Goal: Task Accomplishment & Management: Manage account settings

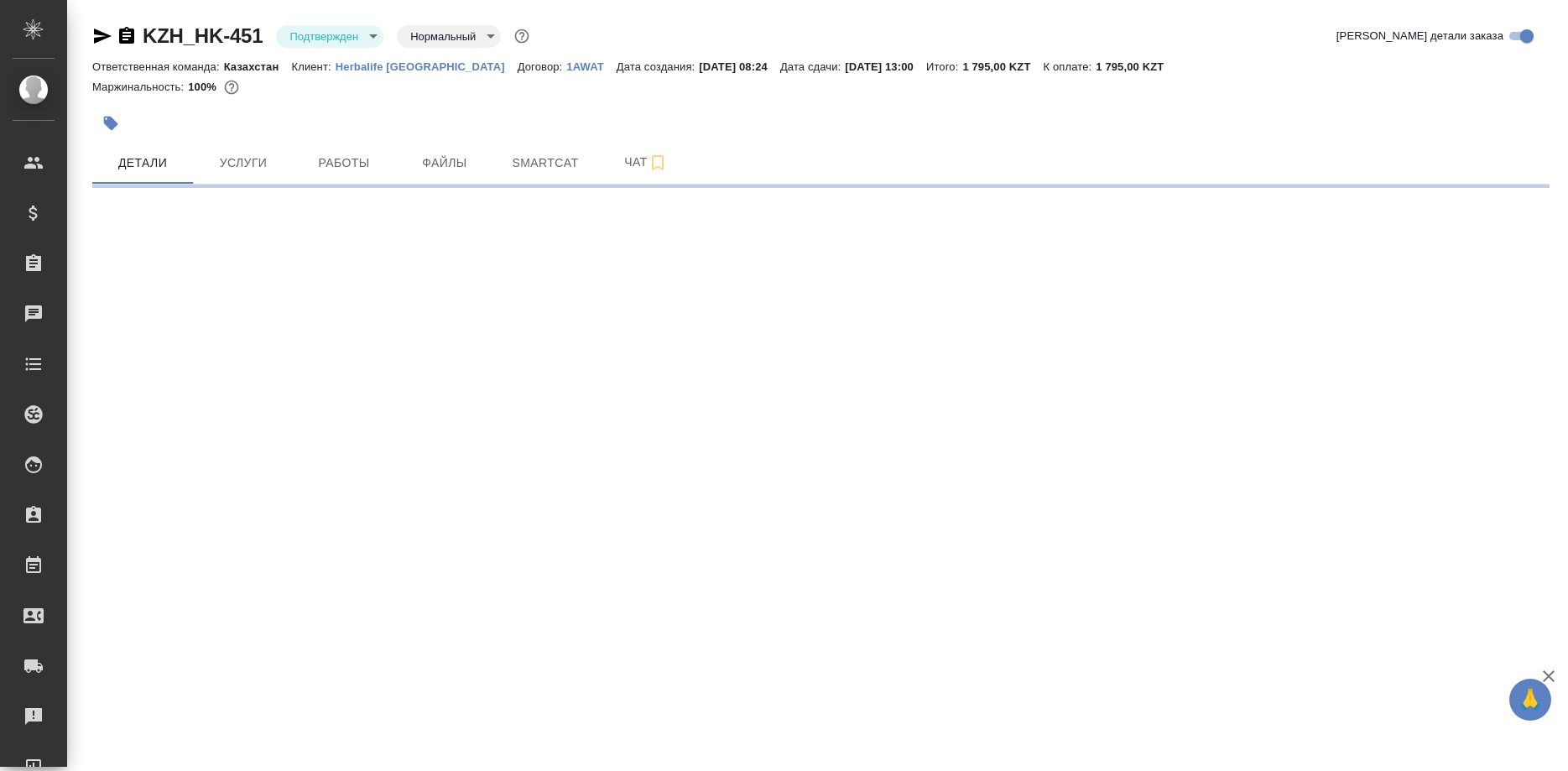
select select "RU"
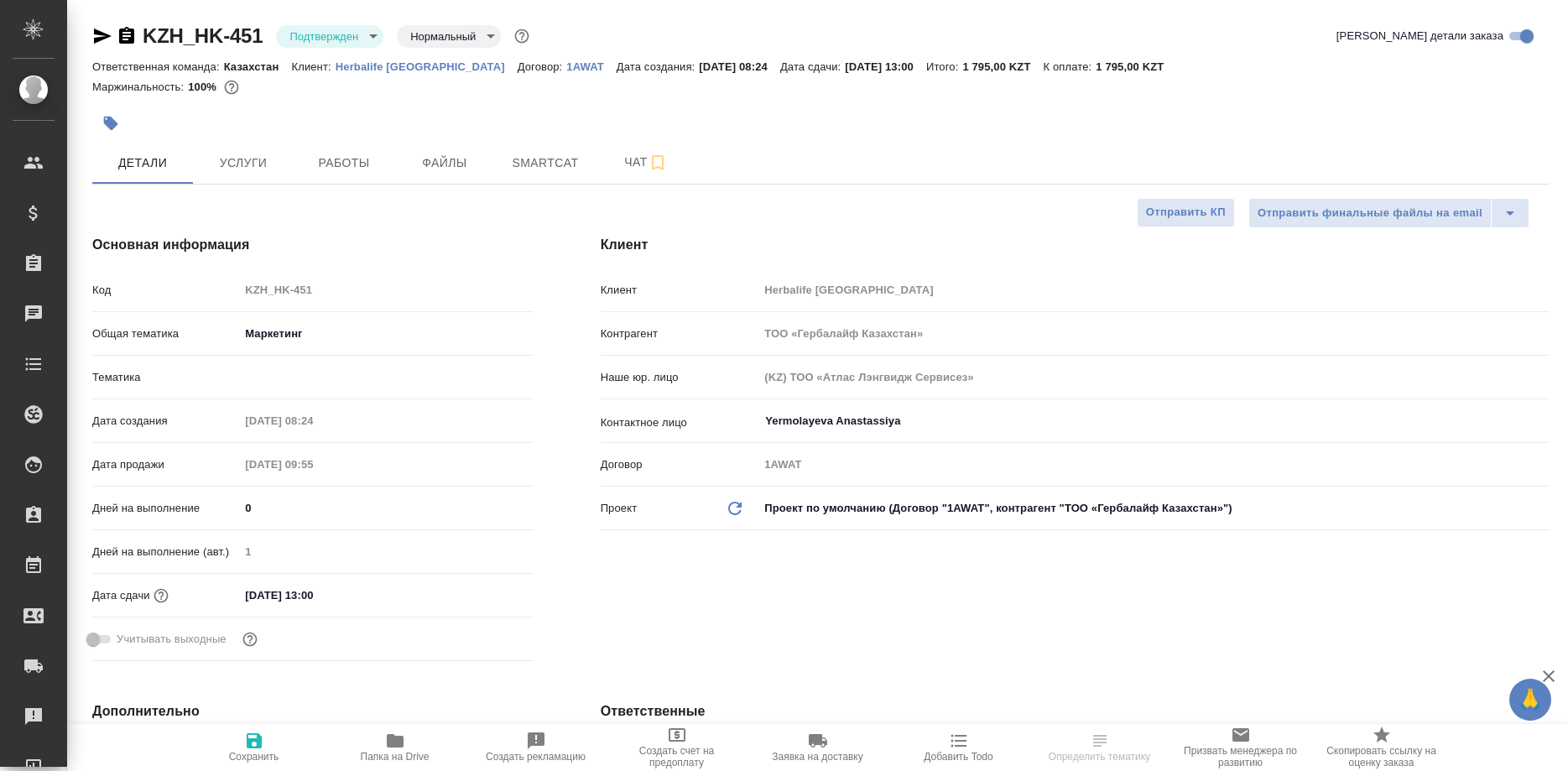
type textarea "x"
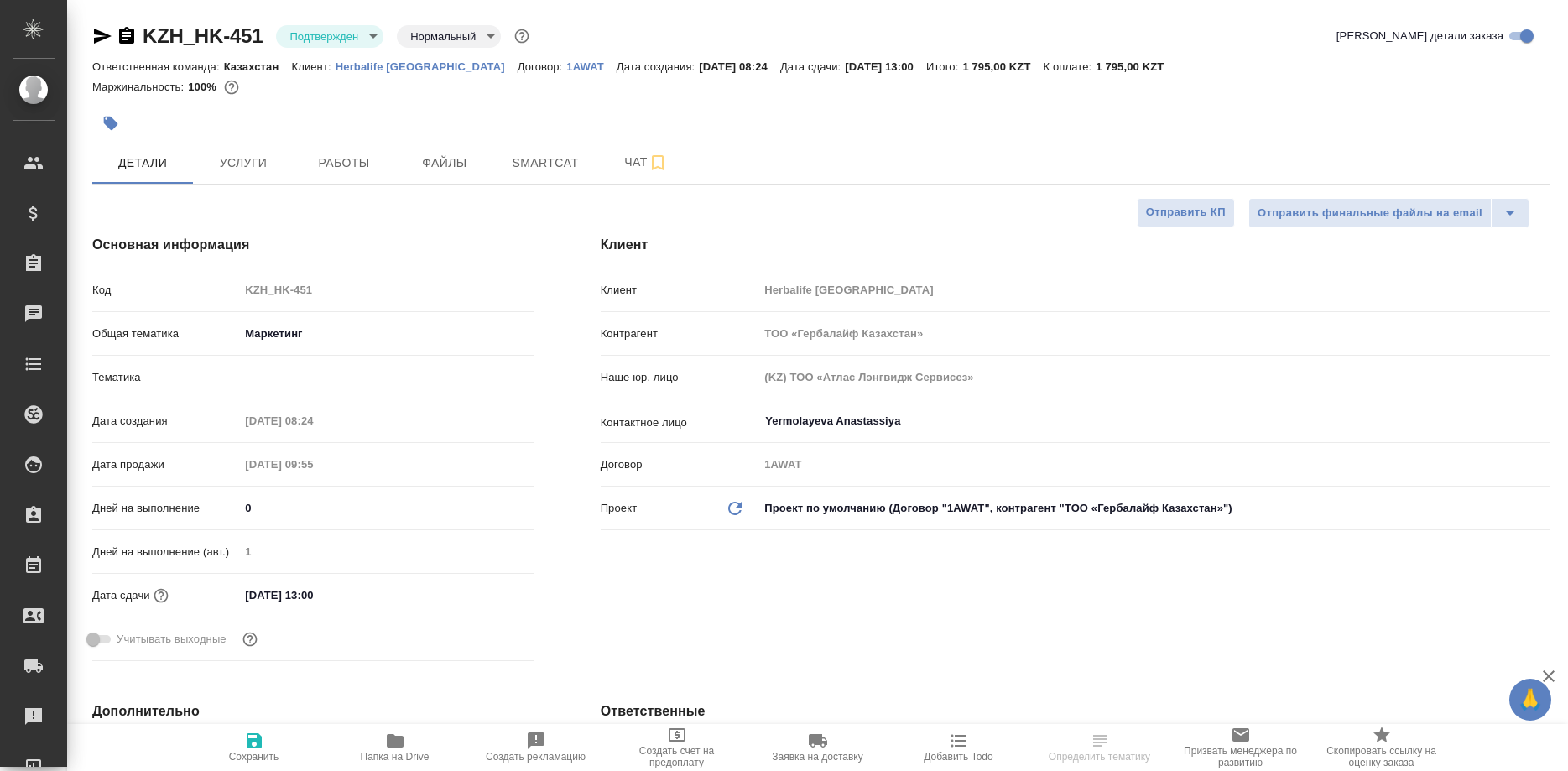
type textarea "x"
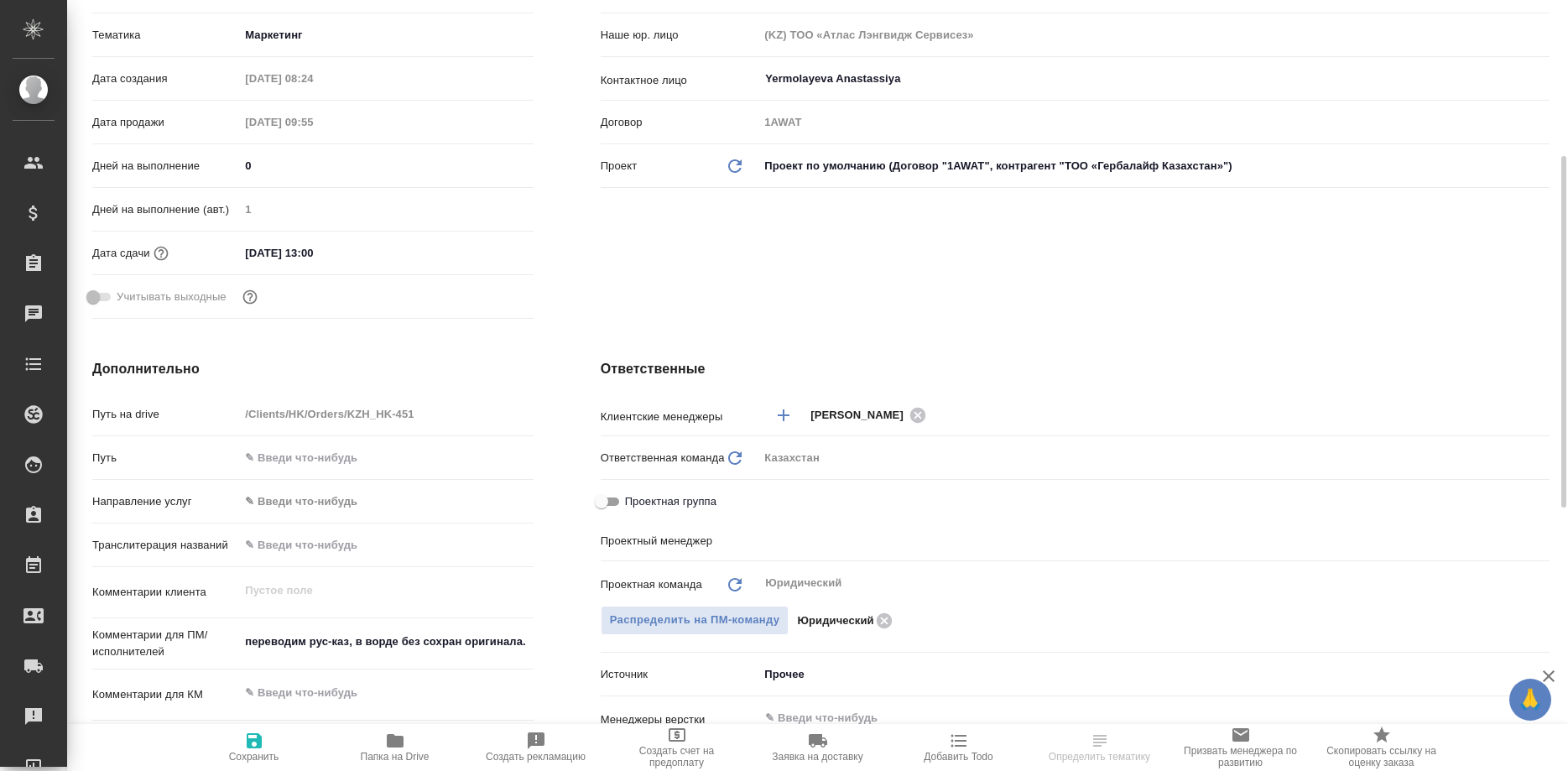
type input "Matveeva Anastasia"
type input "[PERSON_NAME]"
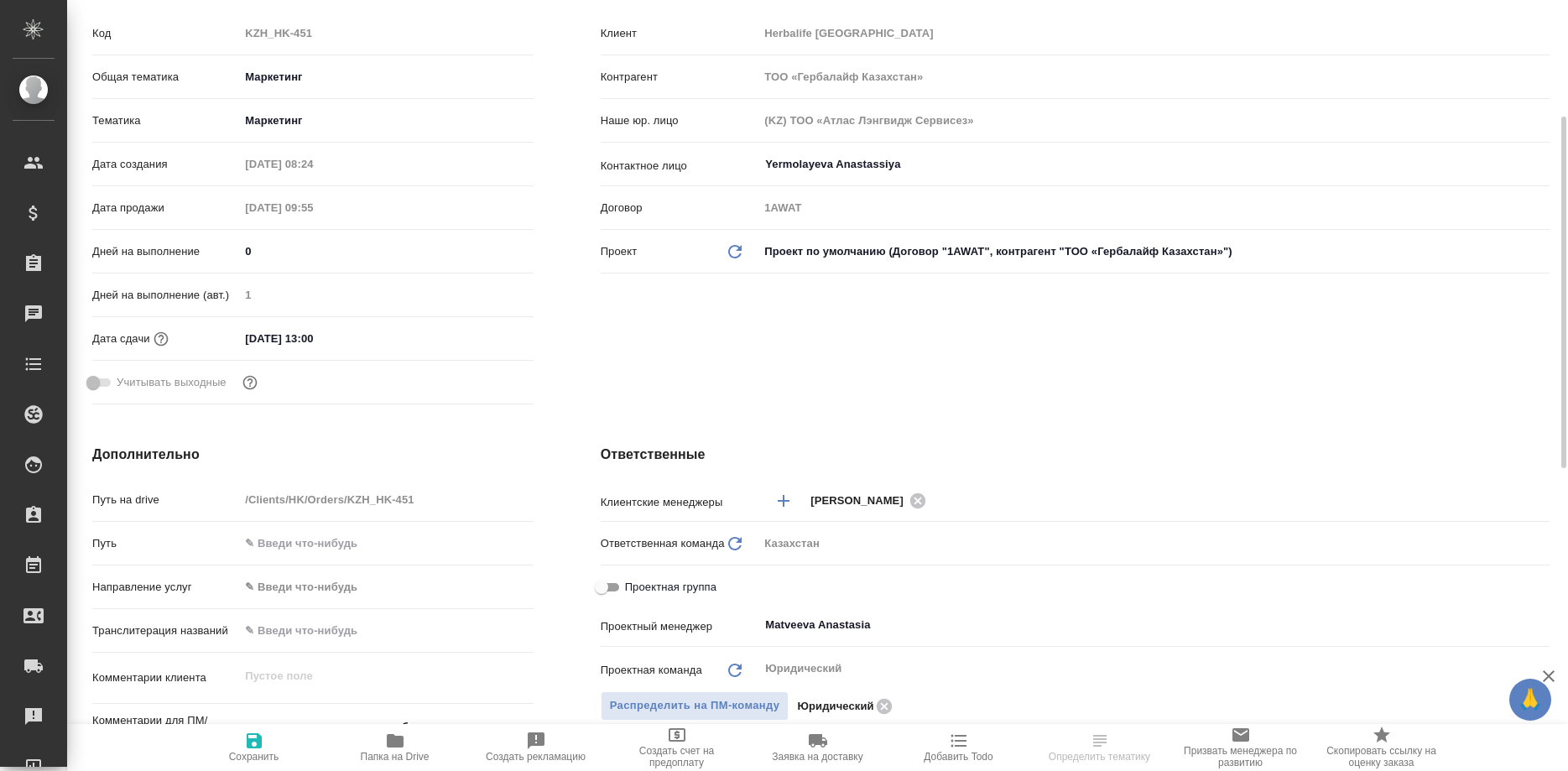
scroll to position [0, 0]
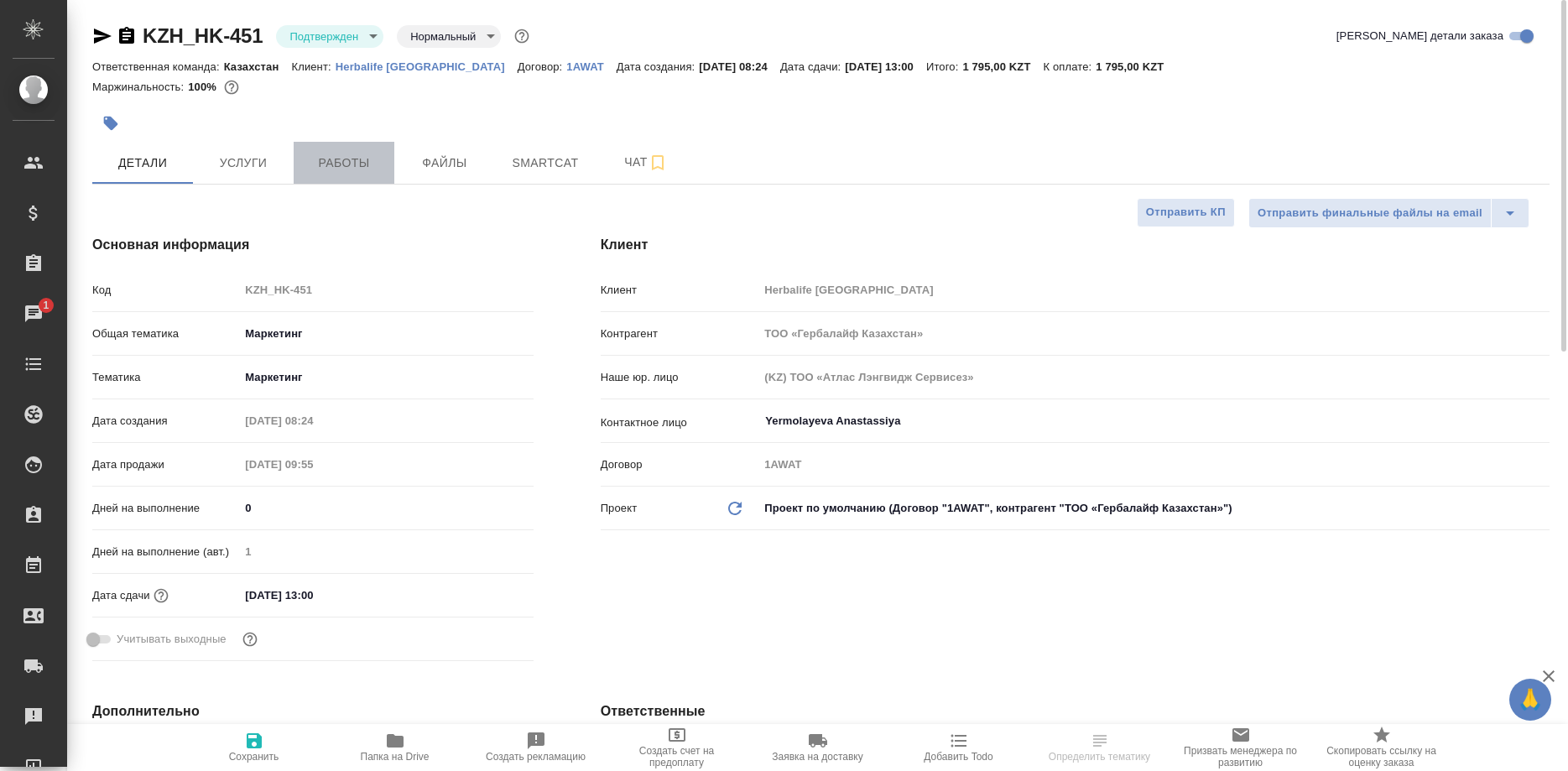
click at [332, 165] on span "Работы" at bounding box center [343, 163] width 80 height 21
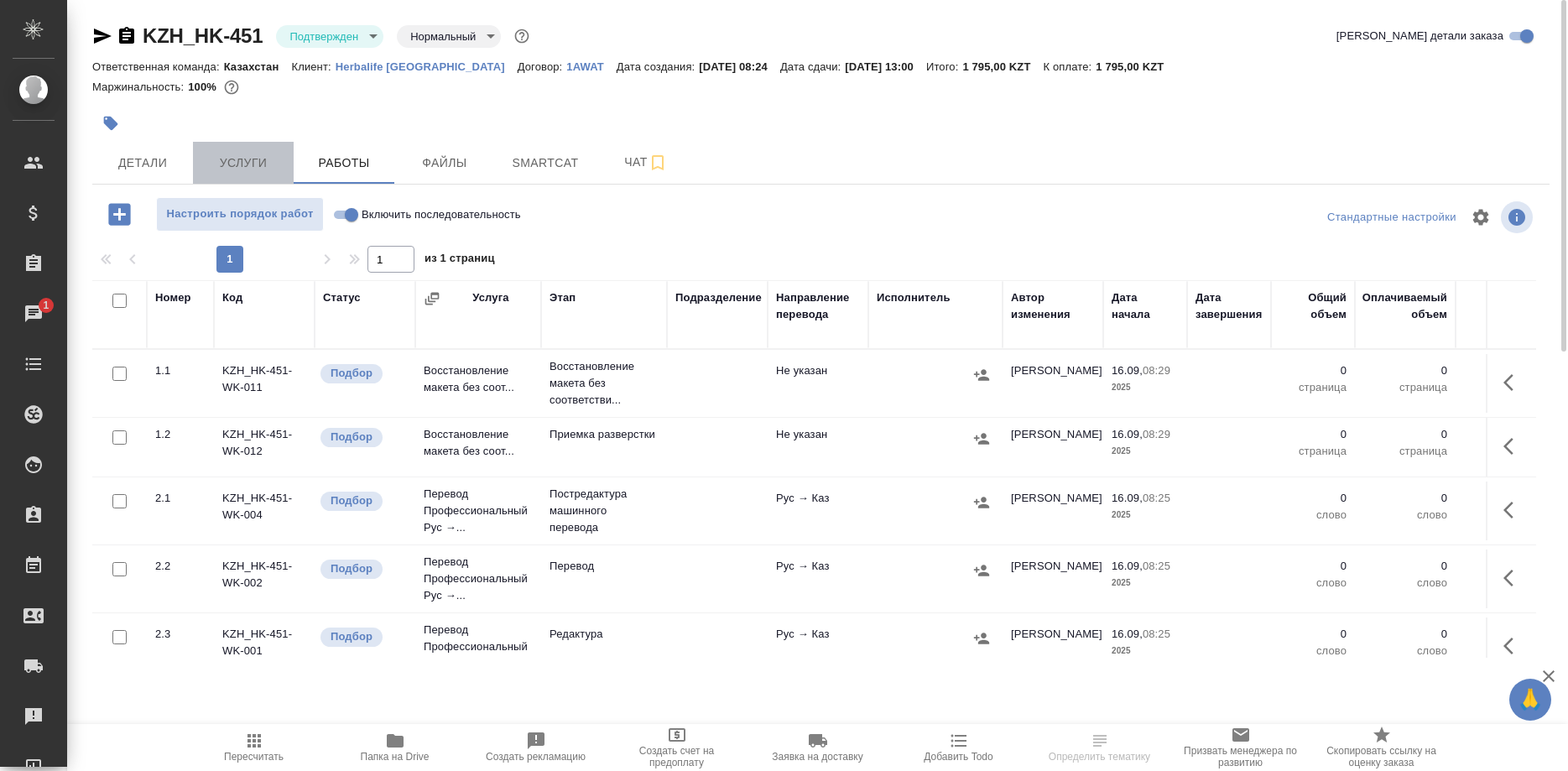
click at [218, 171] on span "Услуги" at bounding box center [243, 163] width 80 height 21
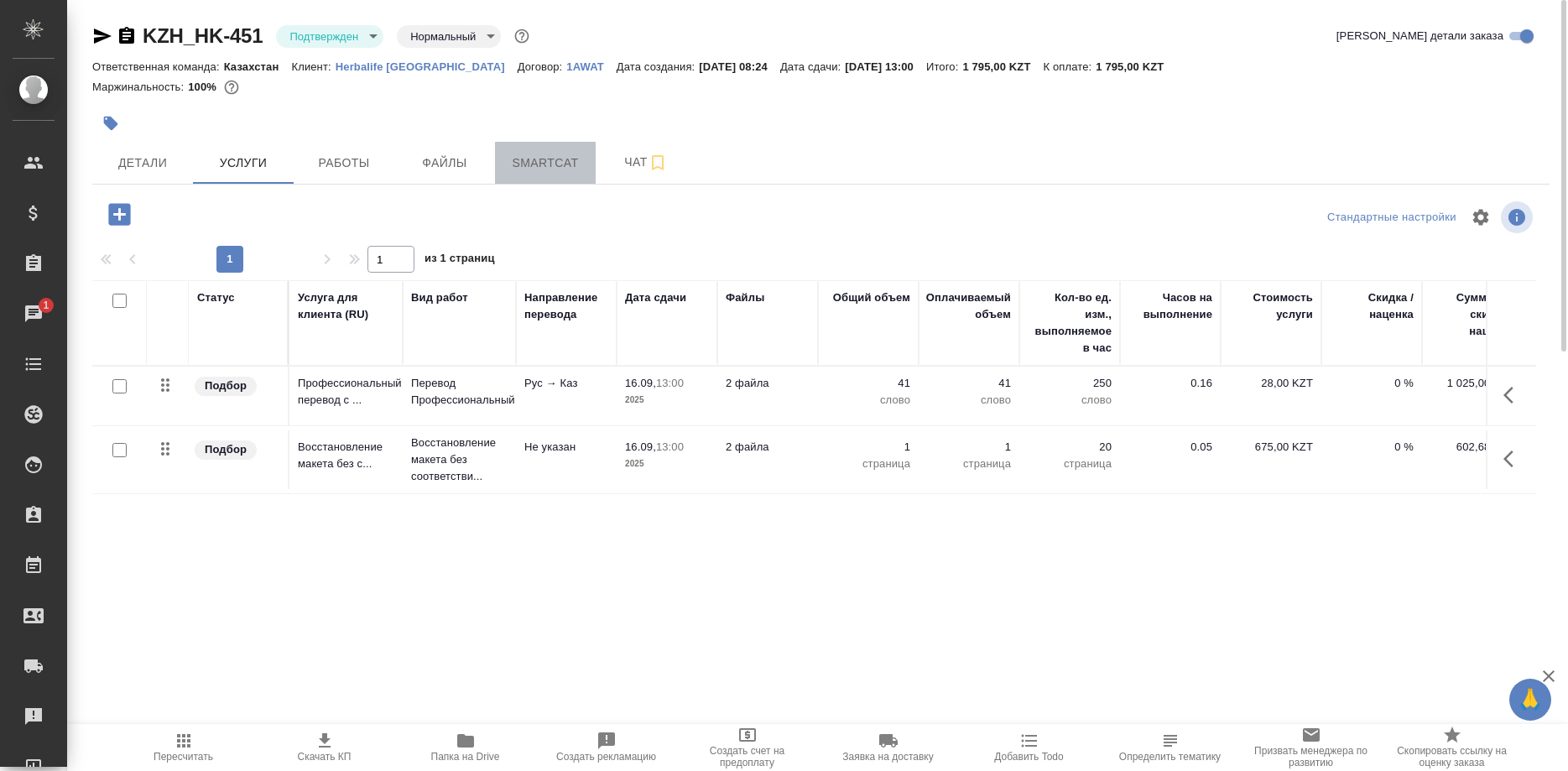
click at [510, 173] on span "Smartcat" at bounding box center [545, 163] width 80 height 21
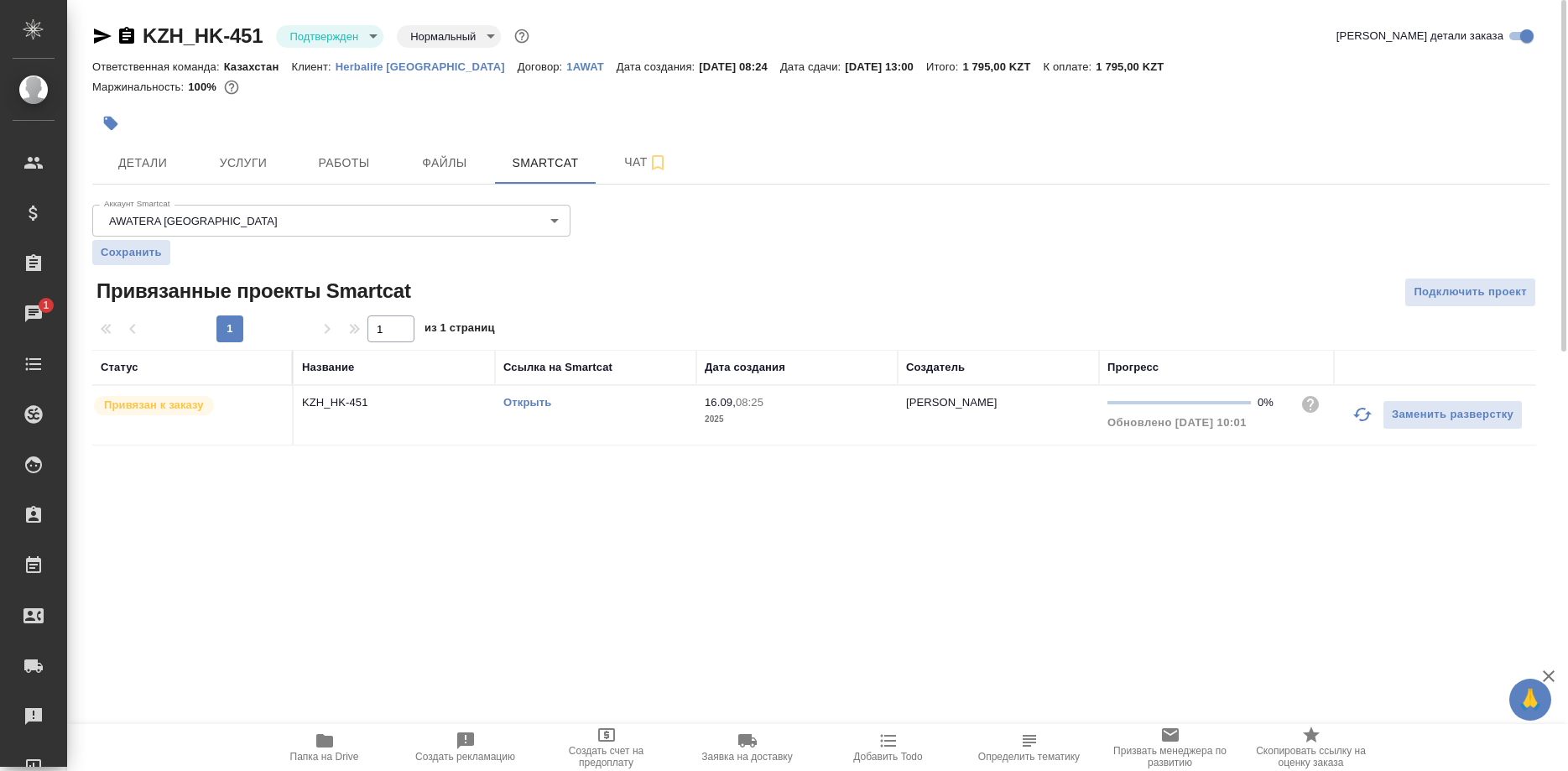
click at [509, 403] on link "Открыть" at bounding box center [527, 402] width 48 height 12
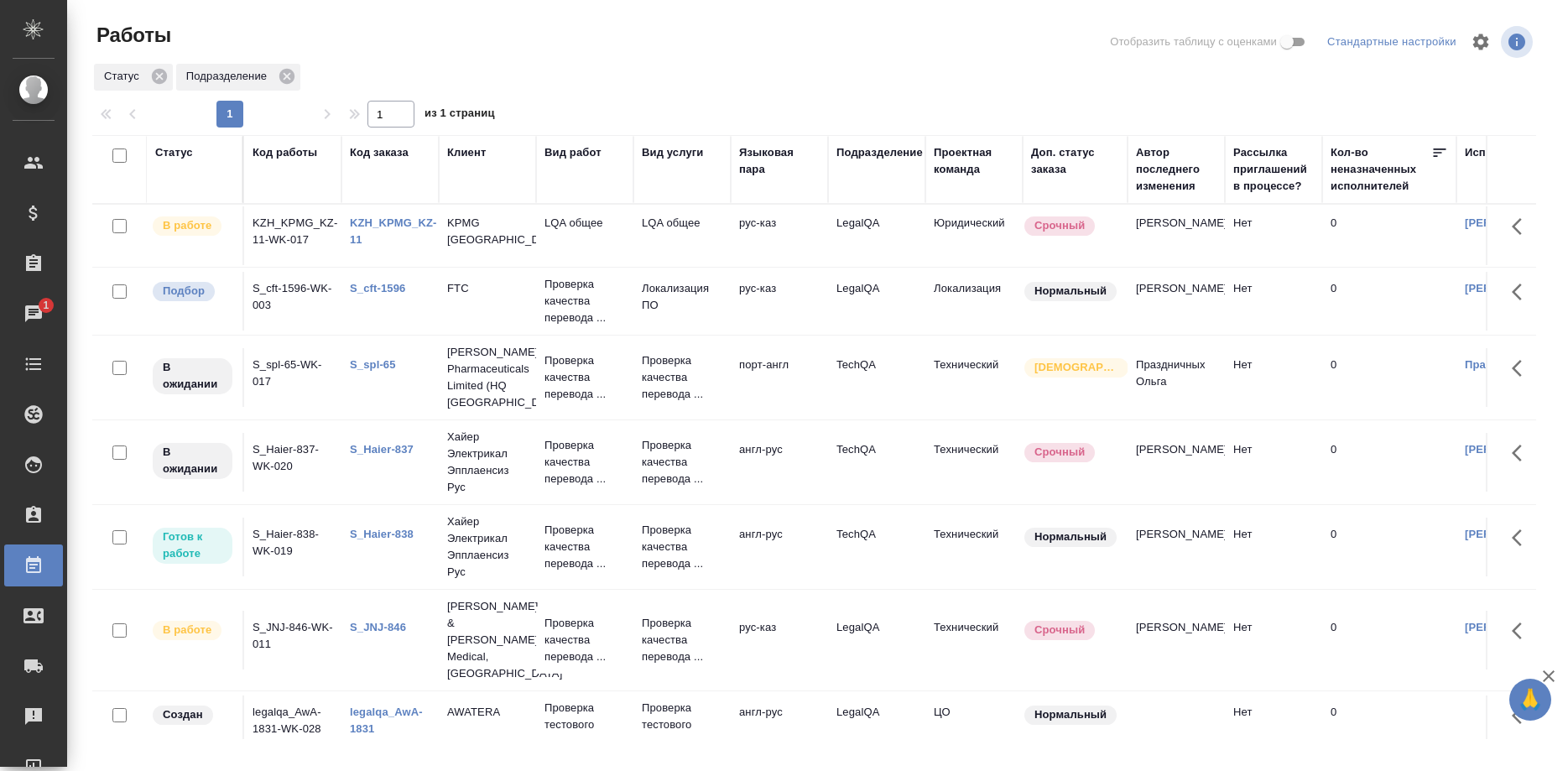
click at [371, 289] on link "S_cft-1596" at bounding box center [377, 287] width 56 height 12
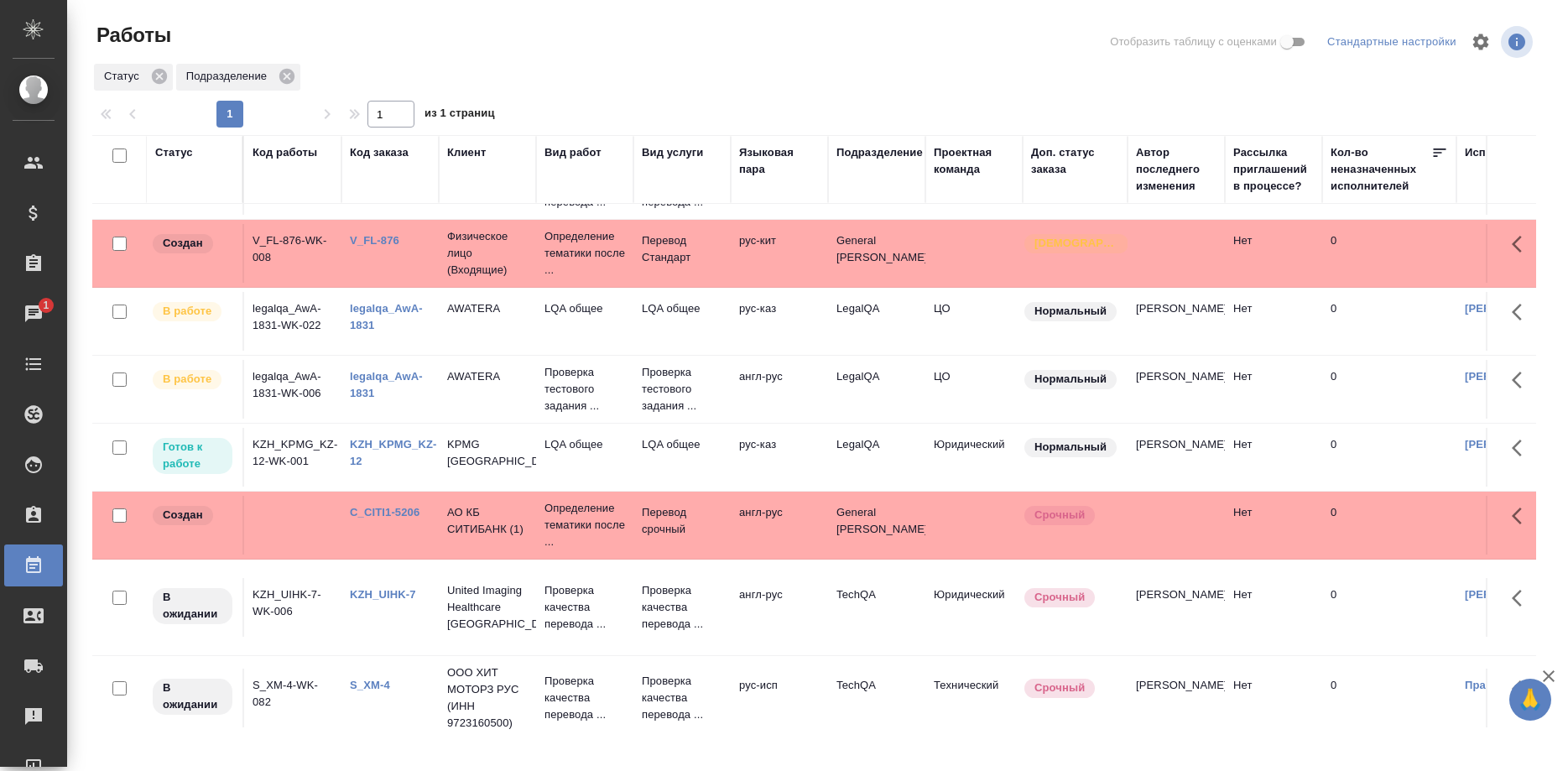
scroll to position [609, 0]
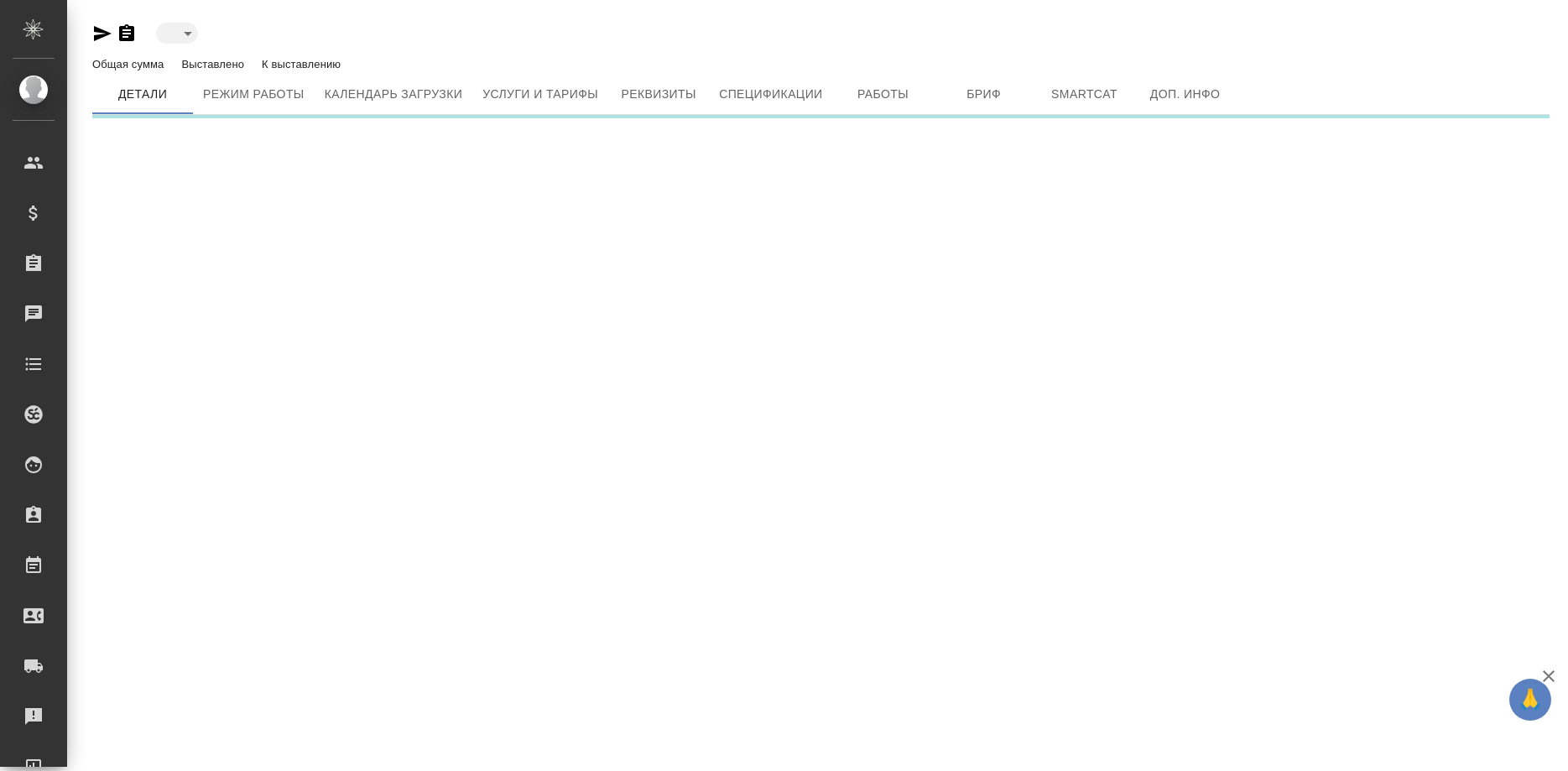
type input "active"
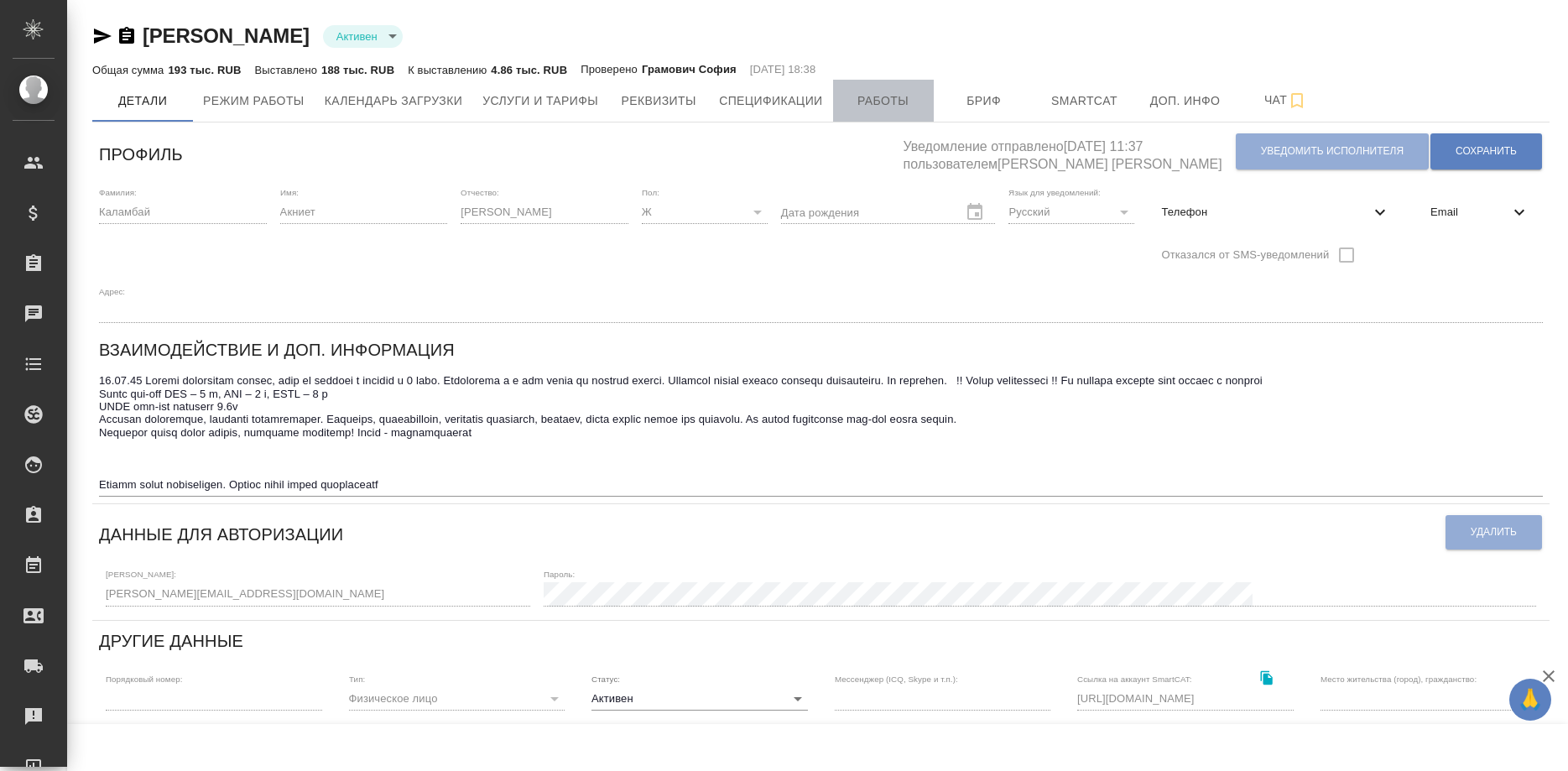
click at [877, 110] on span "Работы" at bounding box center [882, 101] width 80 height 21
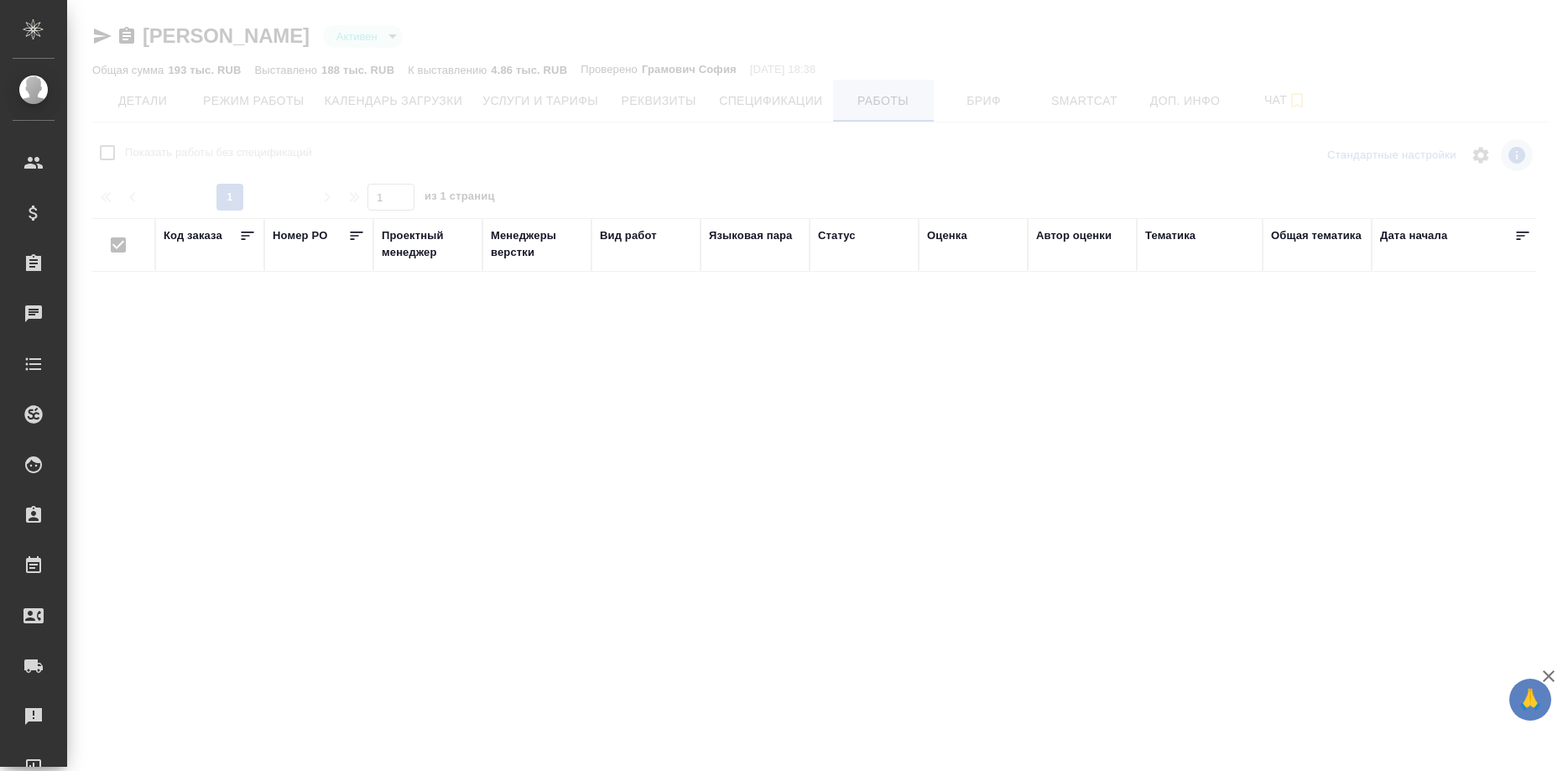
checkbox input "false"
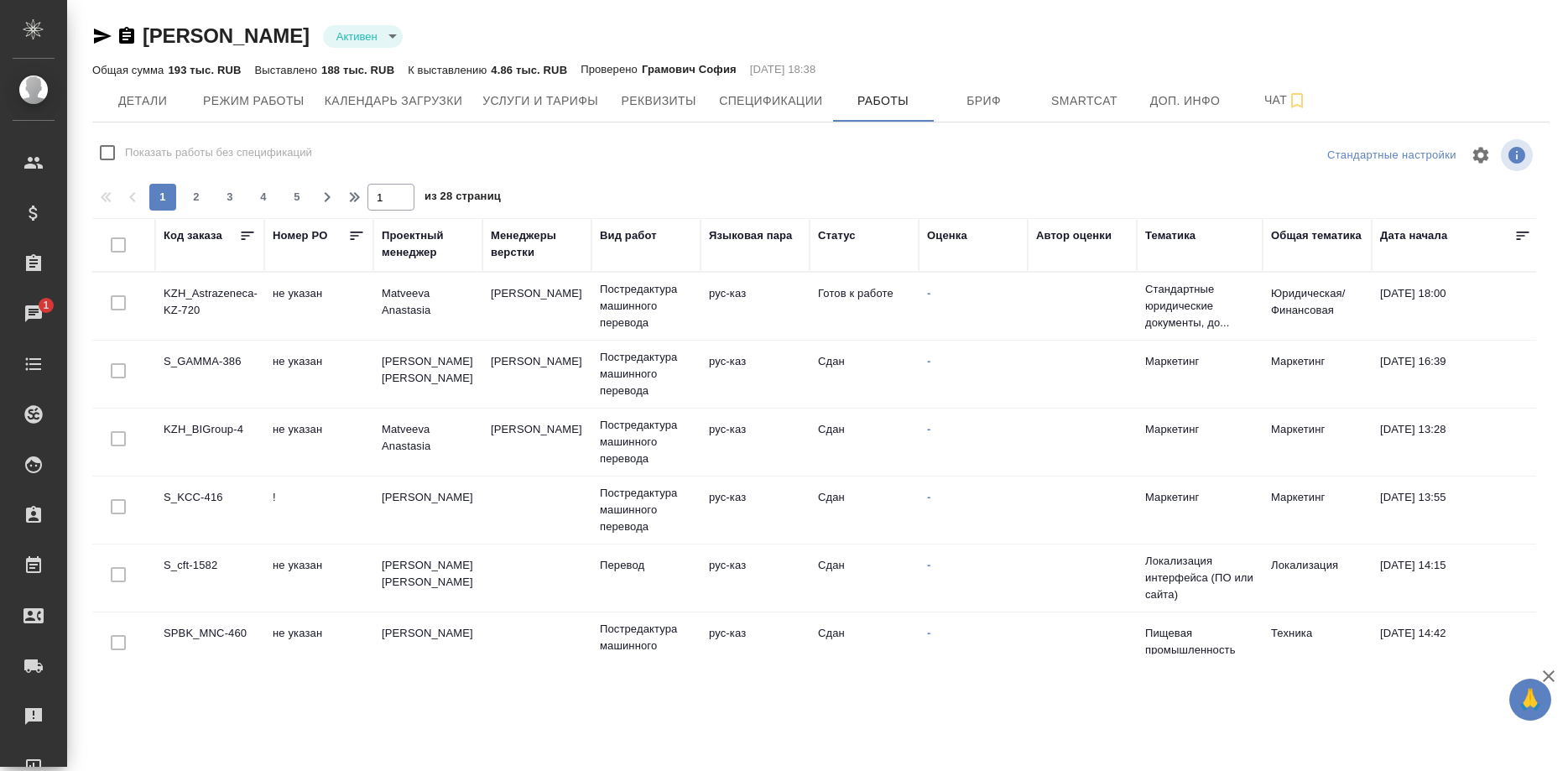
click at [199, 296] on td "KZH_Astrazeneca-KZ-720" at bounding box center [209, 306] width 109 height 59
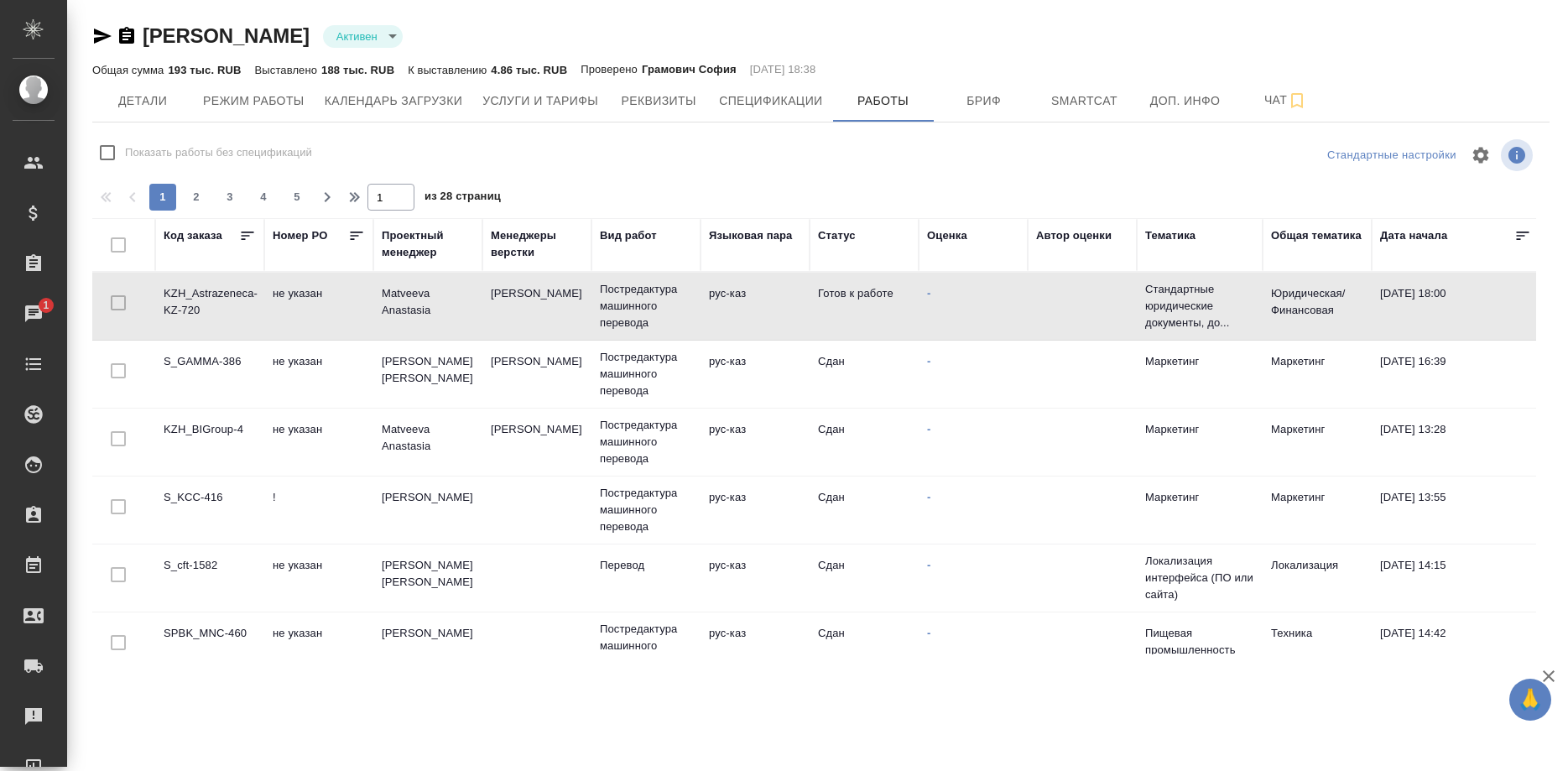
click at [199, 296] on td "KZH_Astrazeneca-KZ-720" at bounding box center [209, 306] width 109 height 59
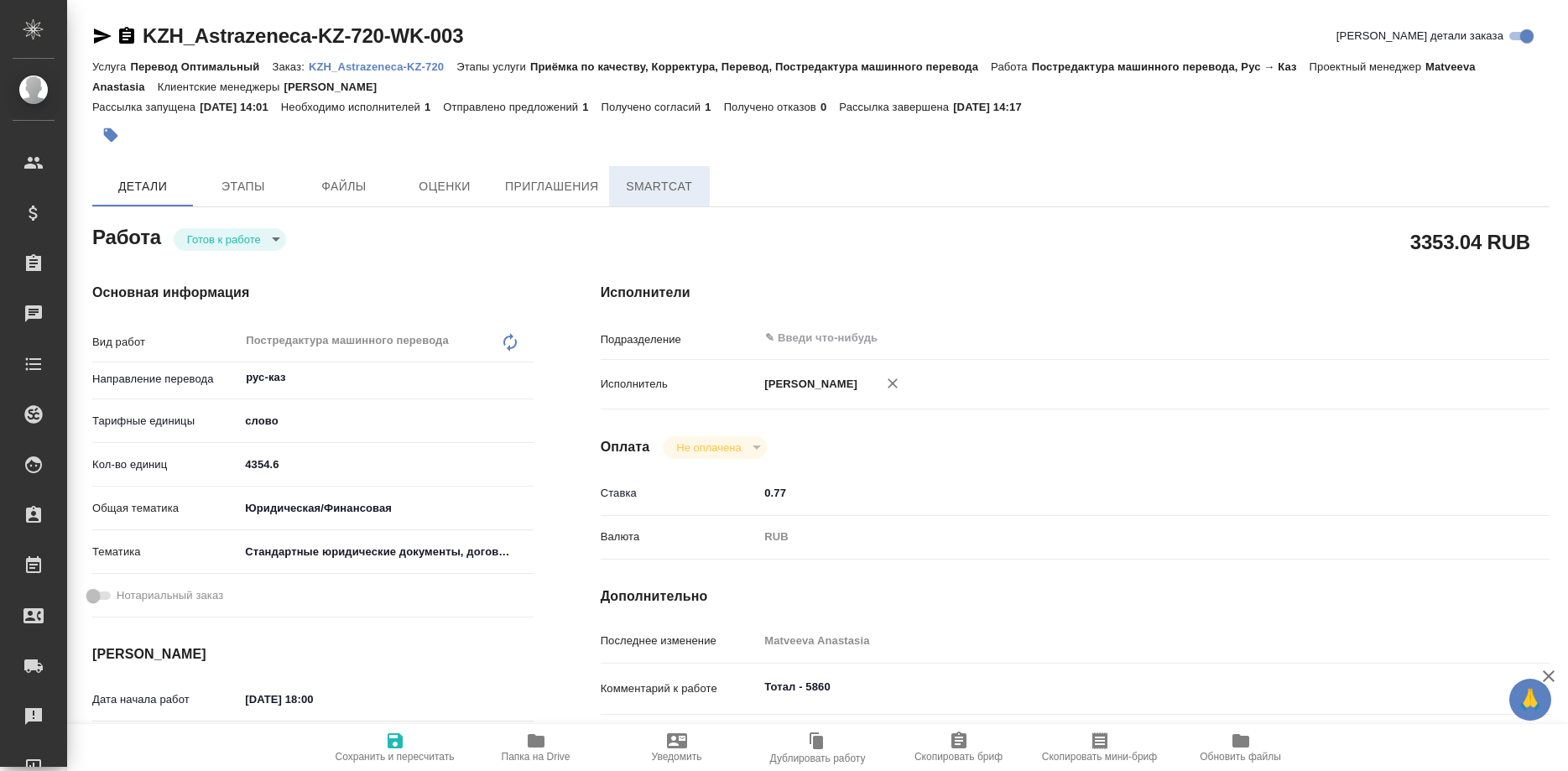
type textarea "x"
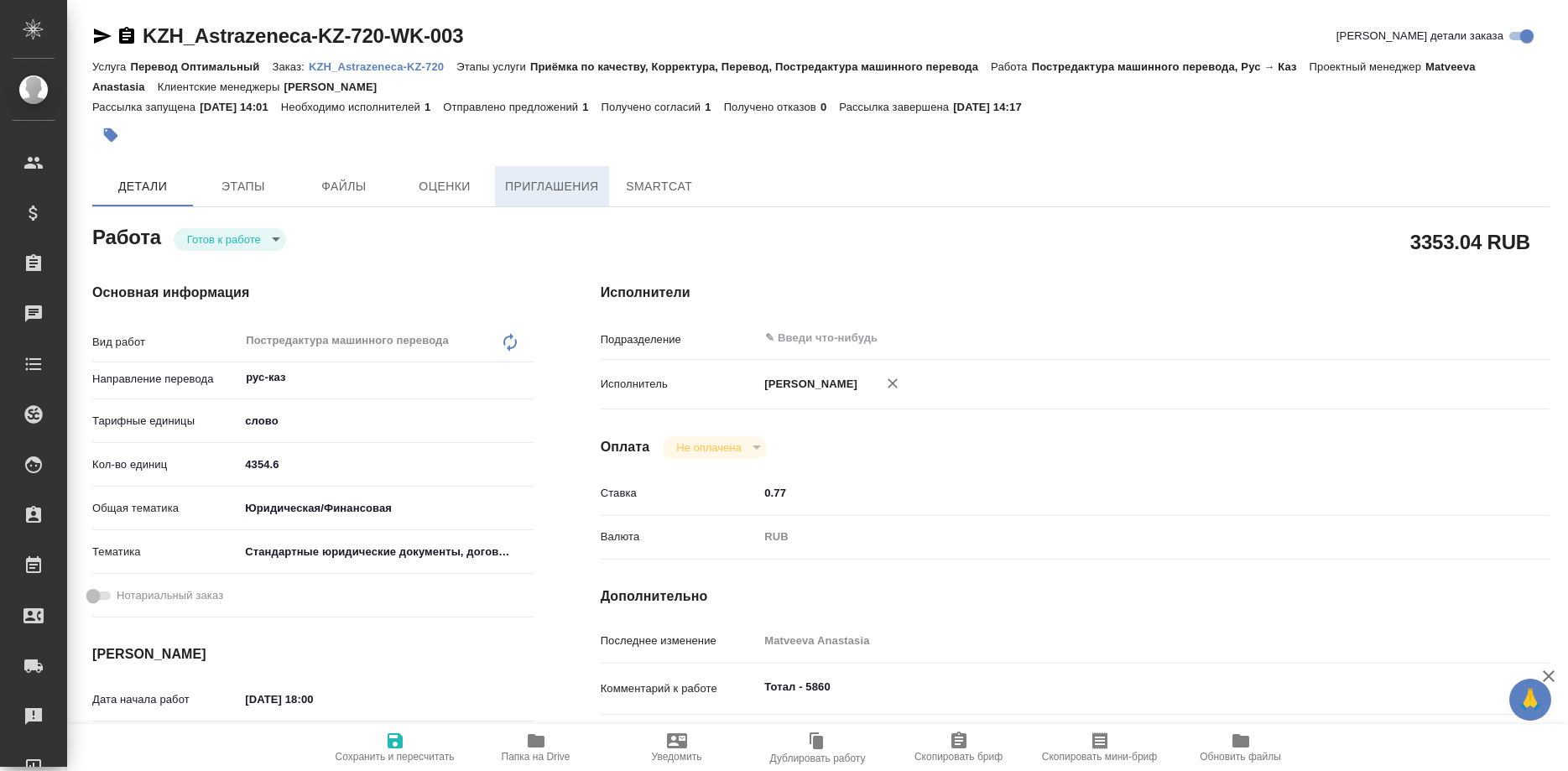
type textarea "x"
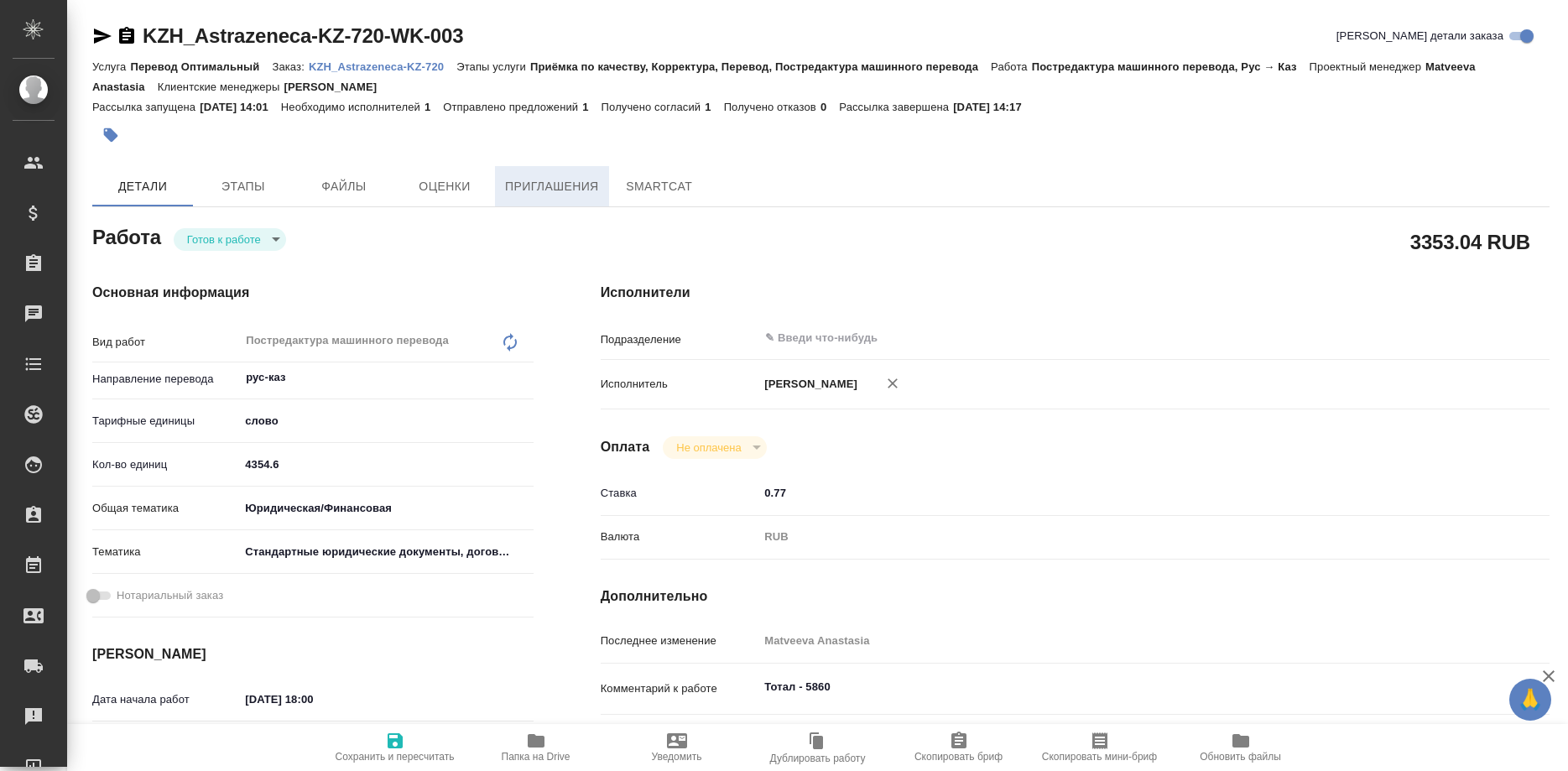
type textarea "x"
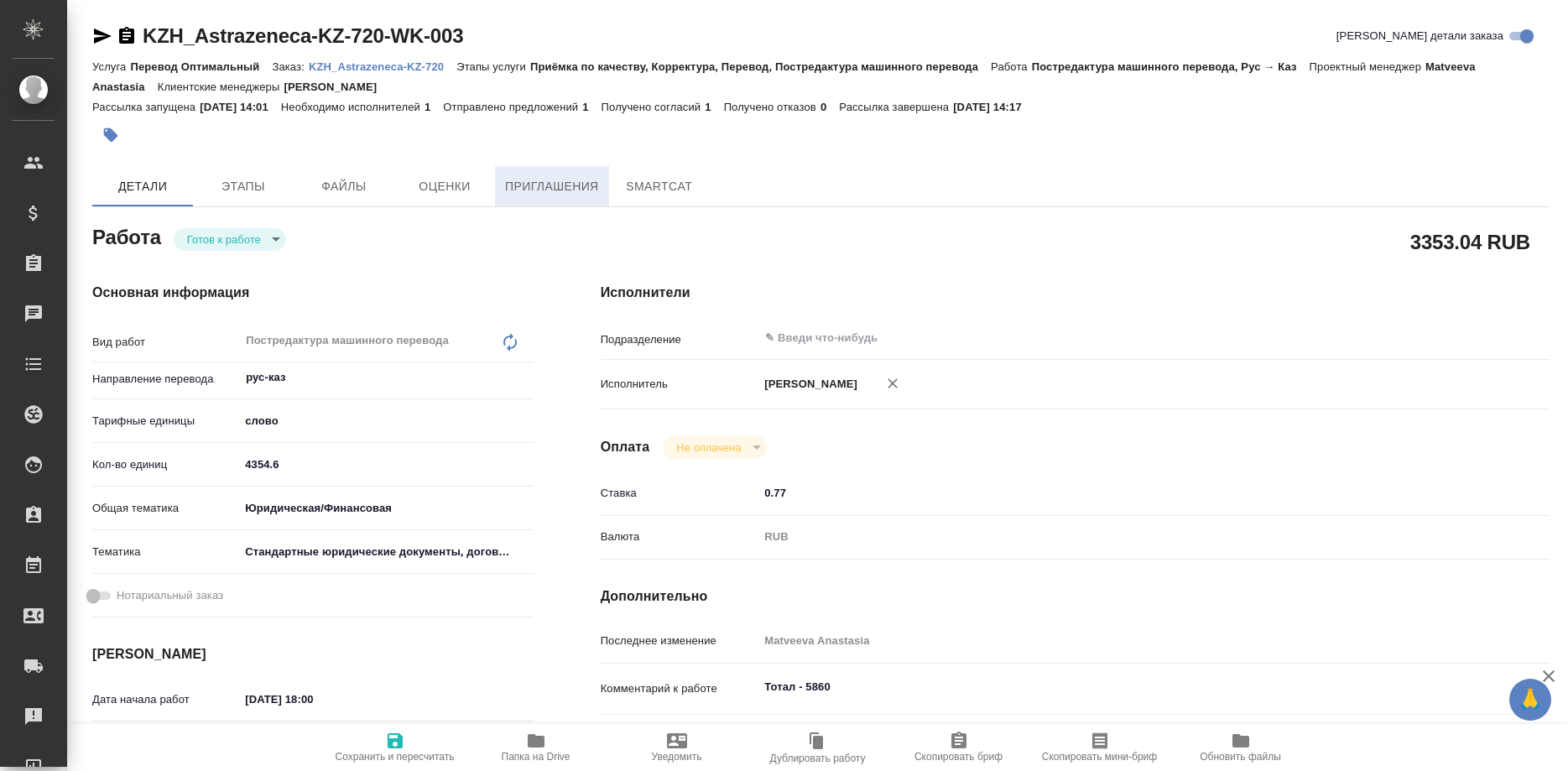
type textarea "x"
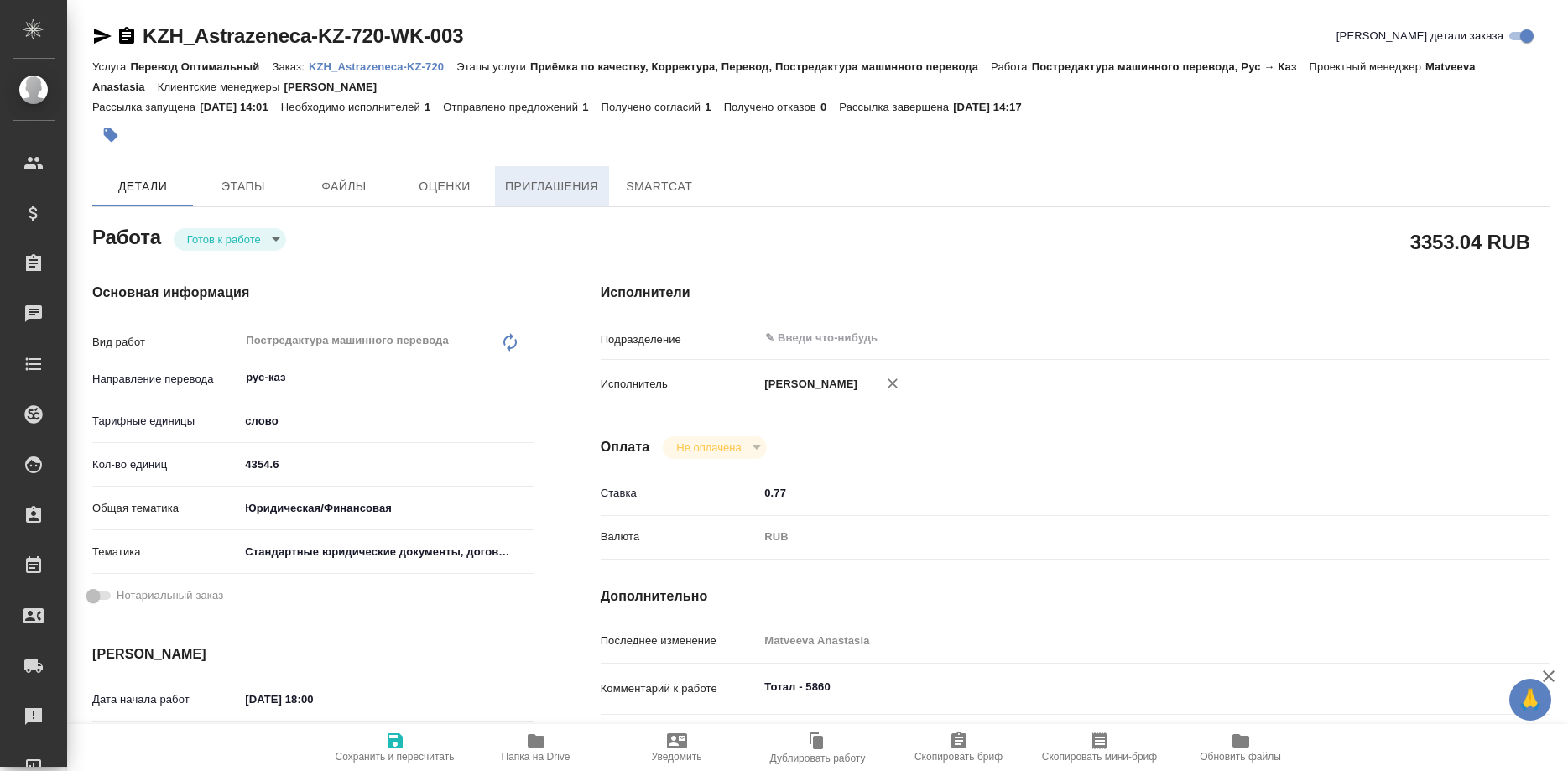
type textarea "x"
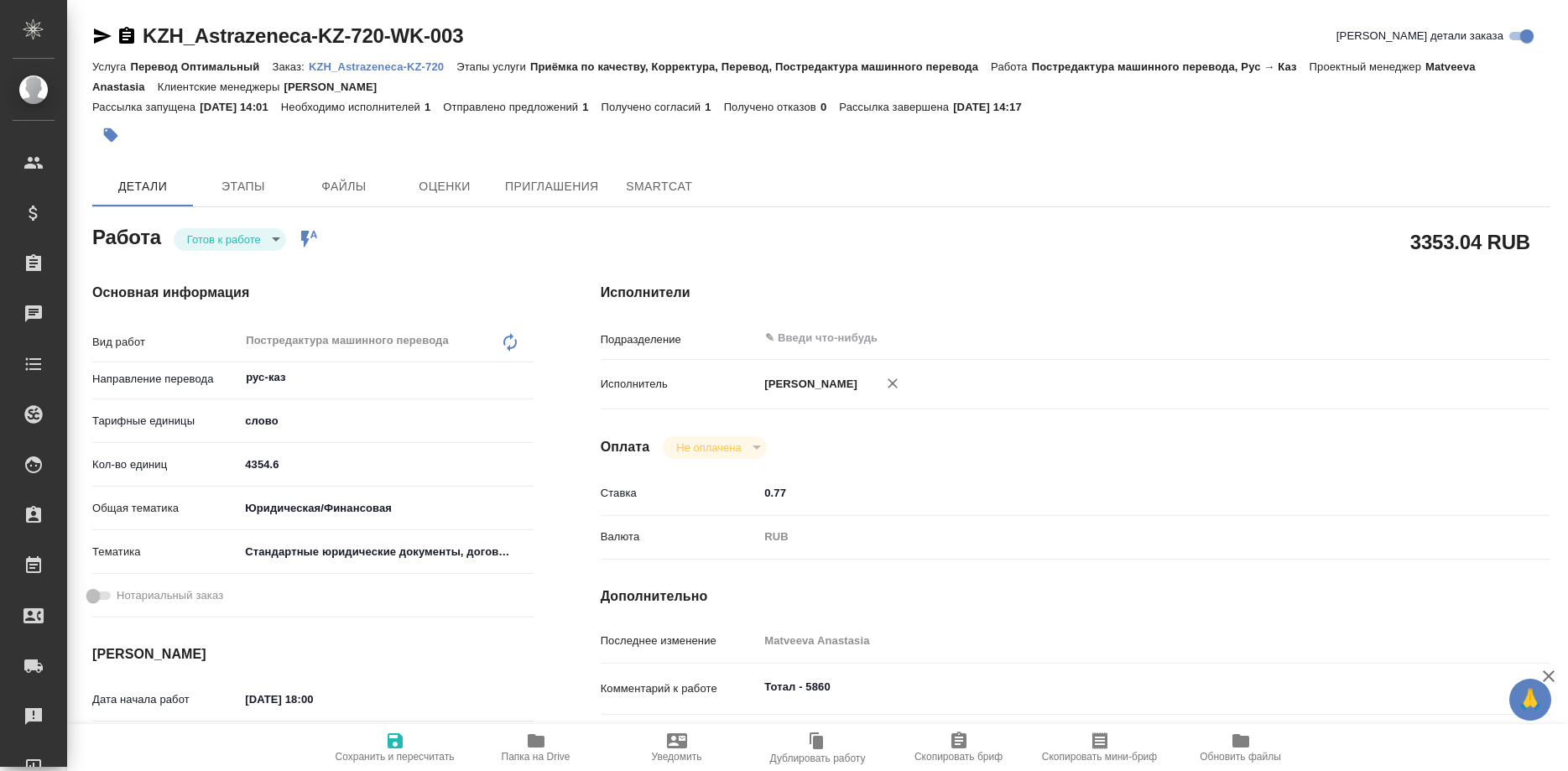
type textarea "x"
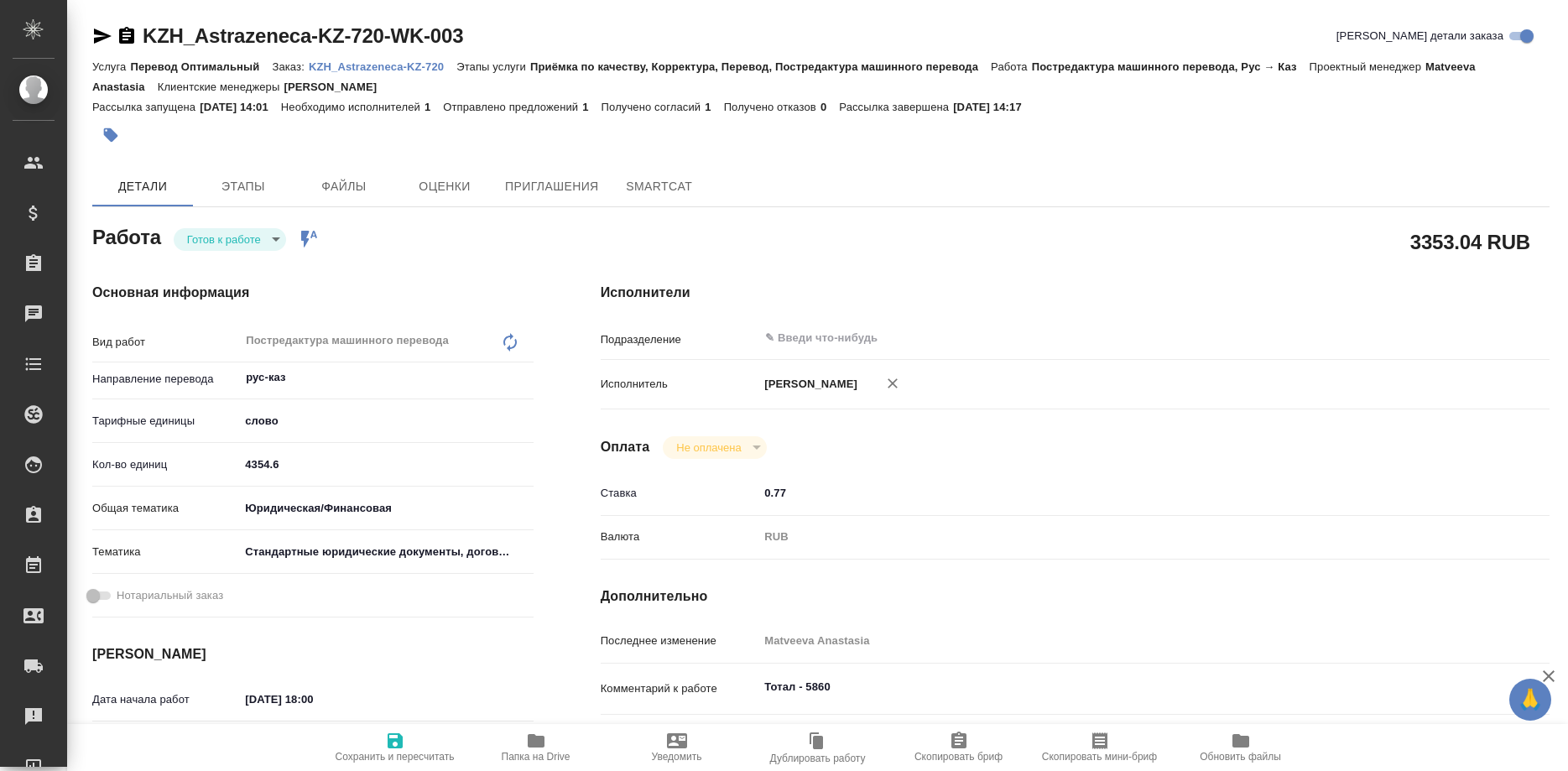
type textarea "x"
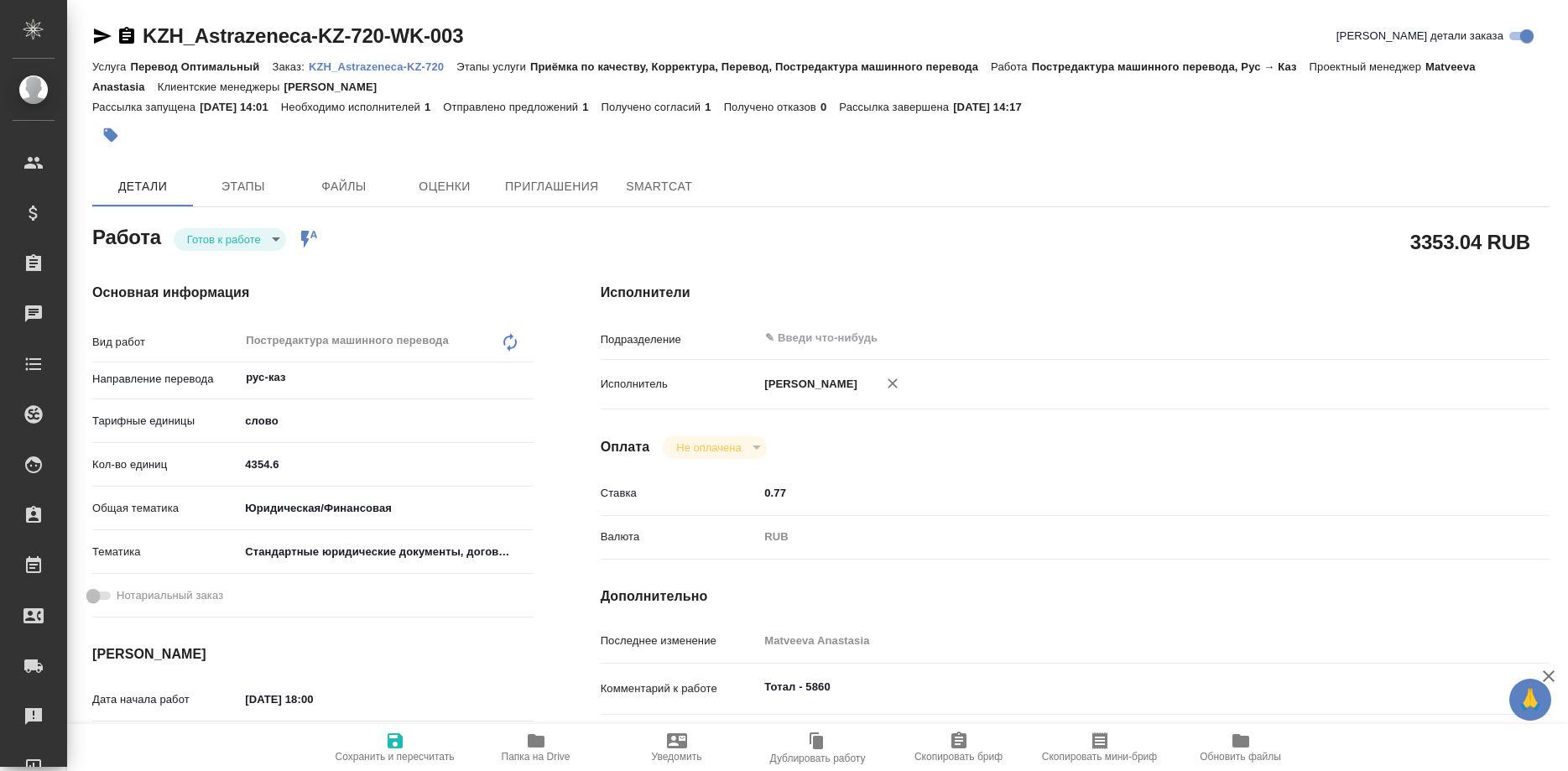
click at [402, 68] on p "KZH_Astrazeneca-KZ-720" at bounding box center [383, 66] width 147 height 12
type textarea "x"
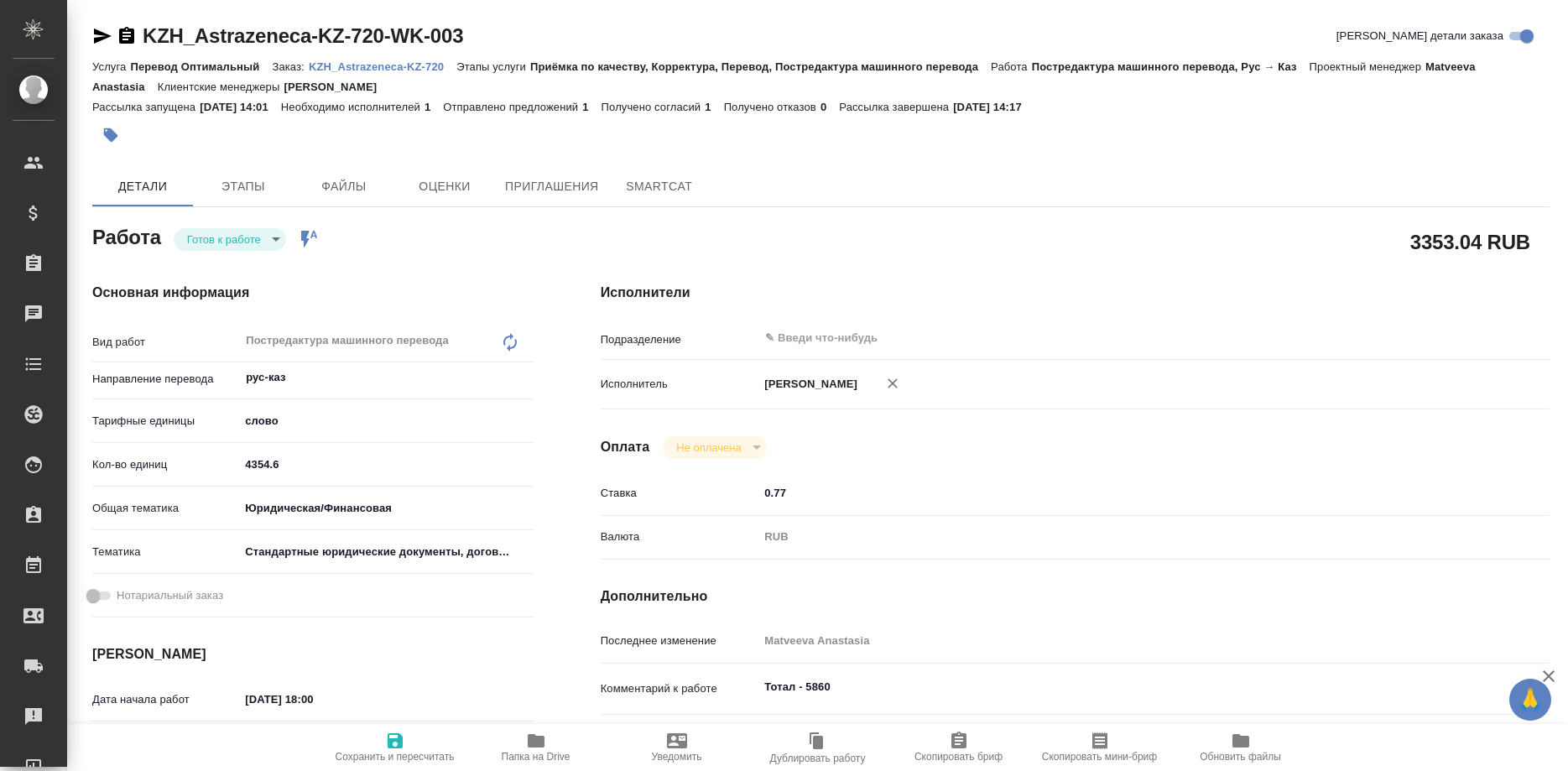
type textarea "x"
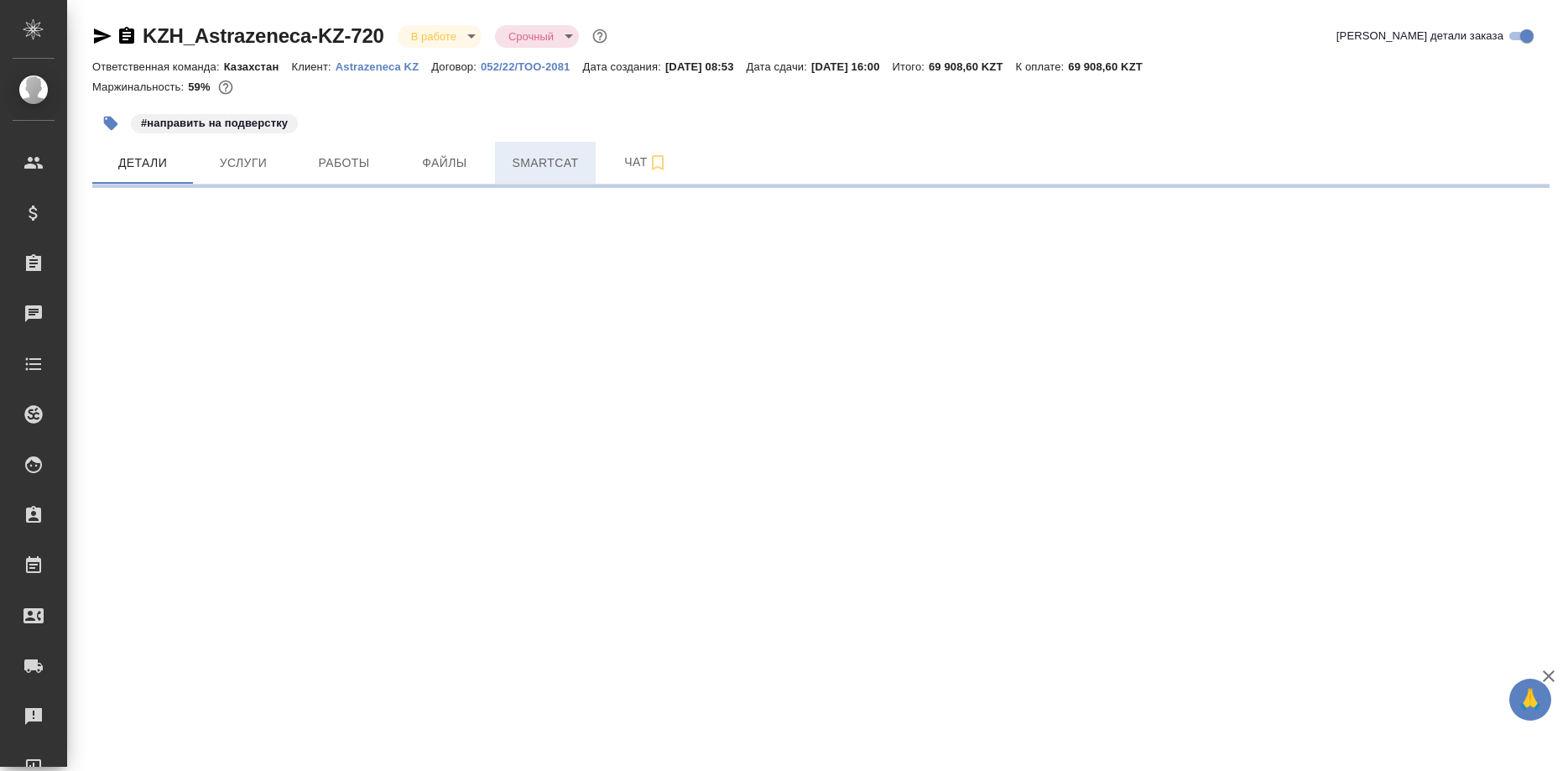
select select "RU"
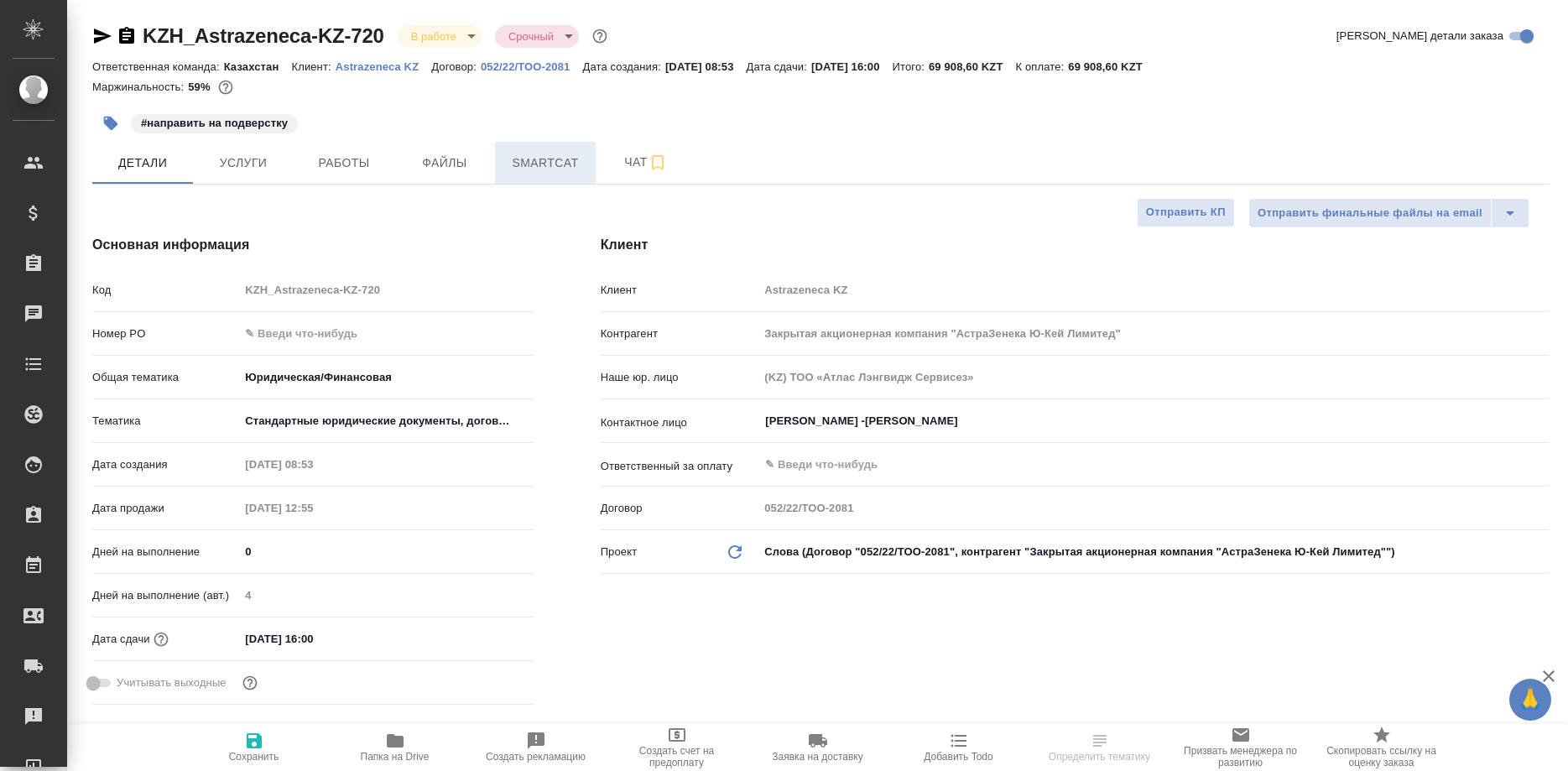
type textarea "x"
click at [537, 176] on button "Smartcat" at bounding box center [545, 163] width 101 height 42
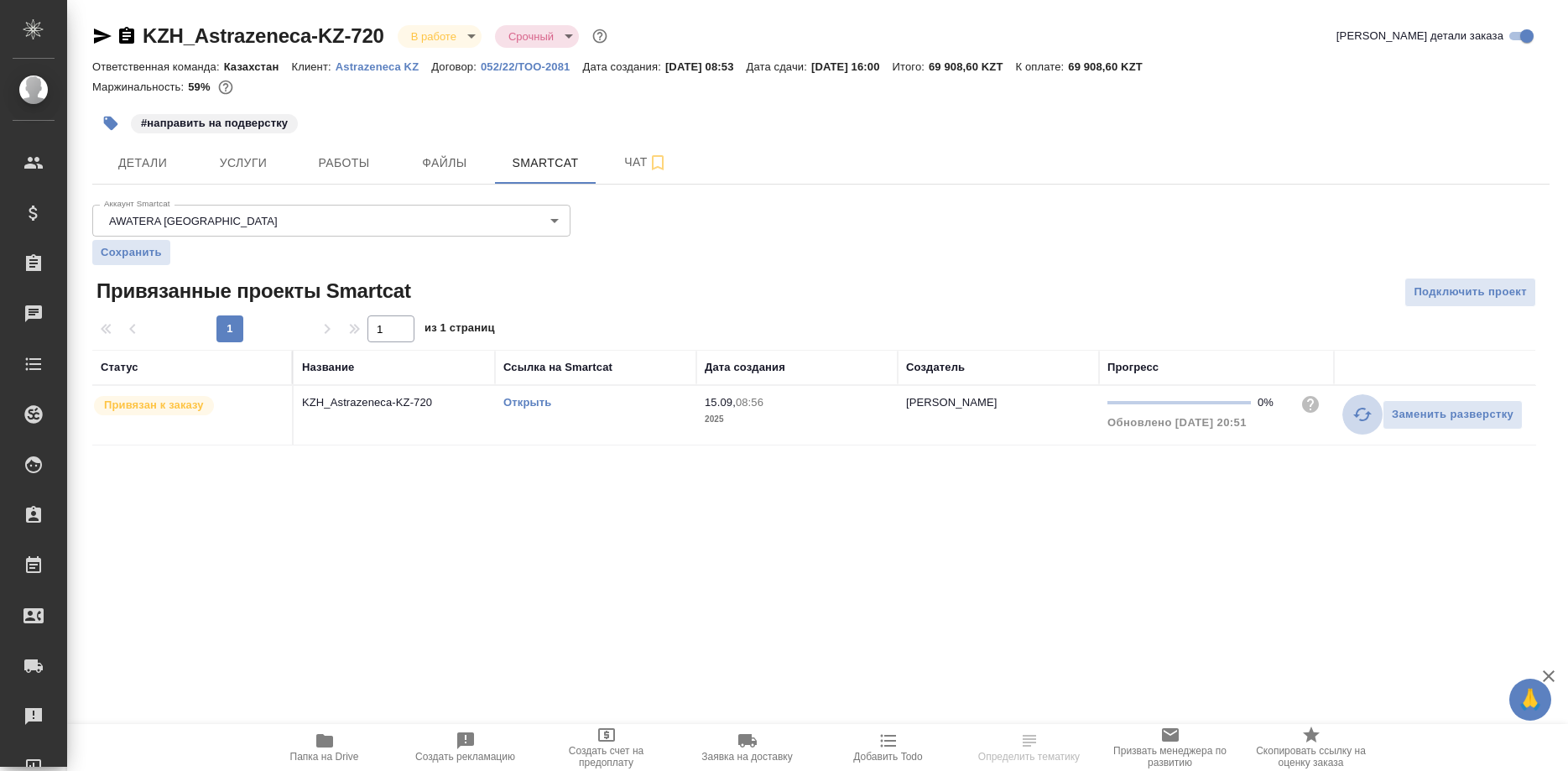
click at [1351, 418] on button "button" at bounding box center [1362, 414] width 41 height 41
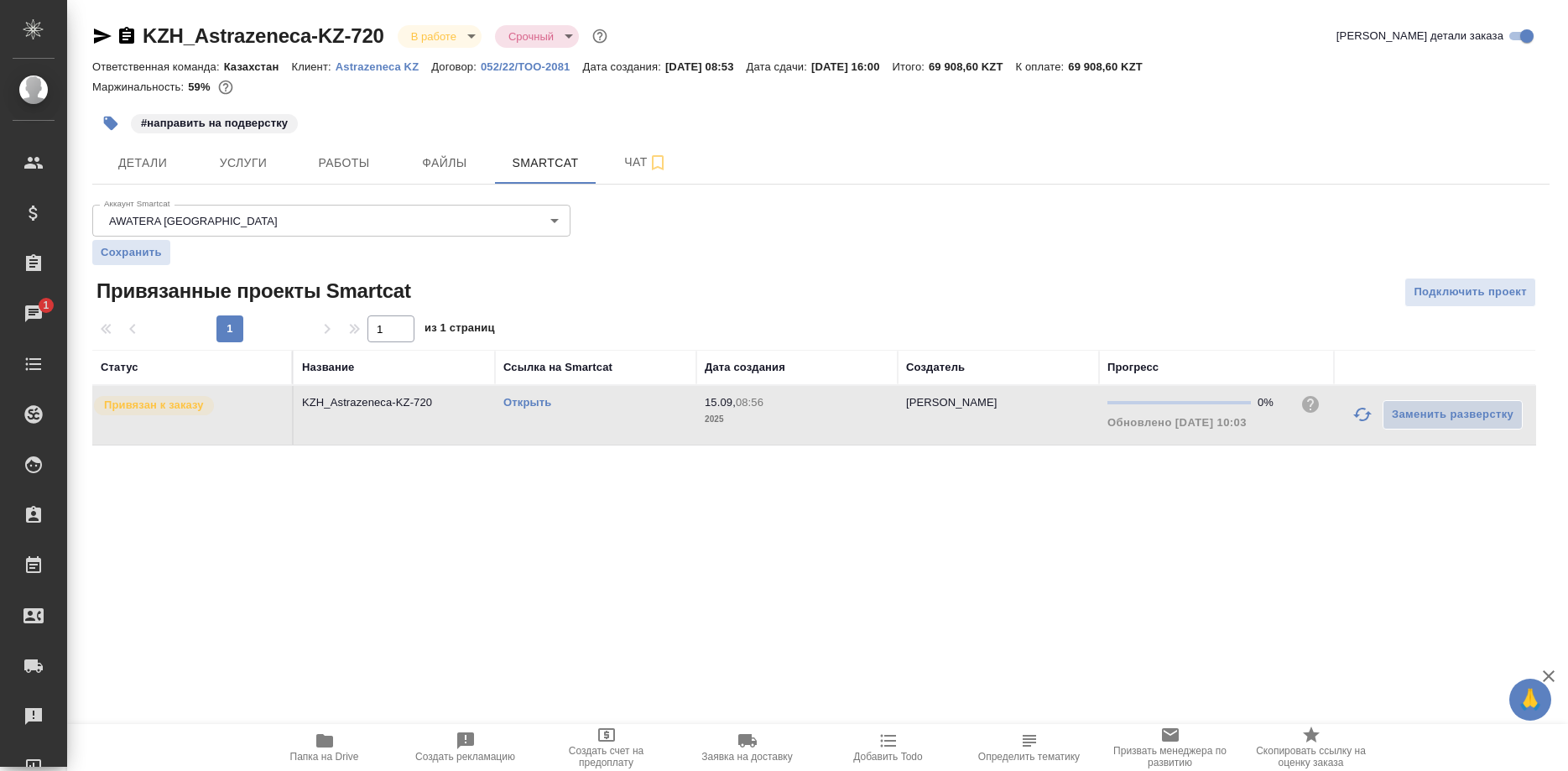
click at [1354, 326] on div "1 1 из 1 страниц" at bounding box center [821, 329] width 1457 height 26
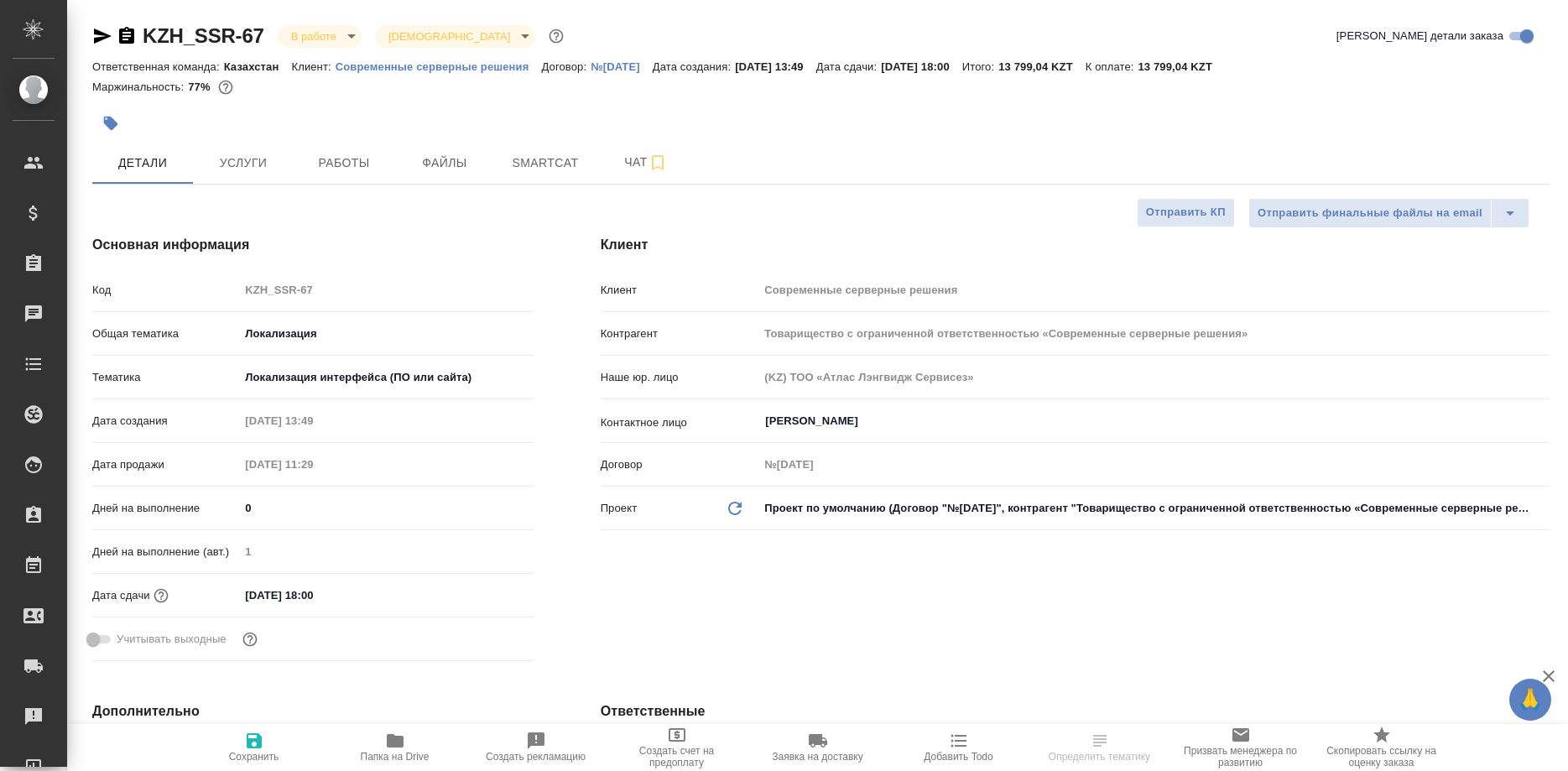
select select "RU"
type textarea "x"
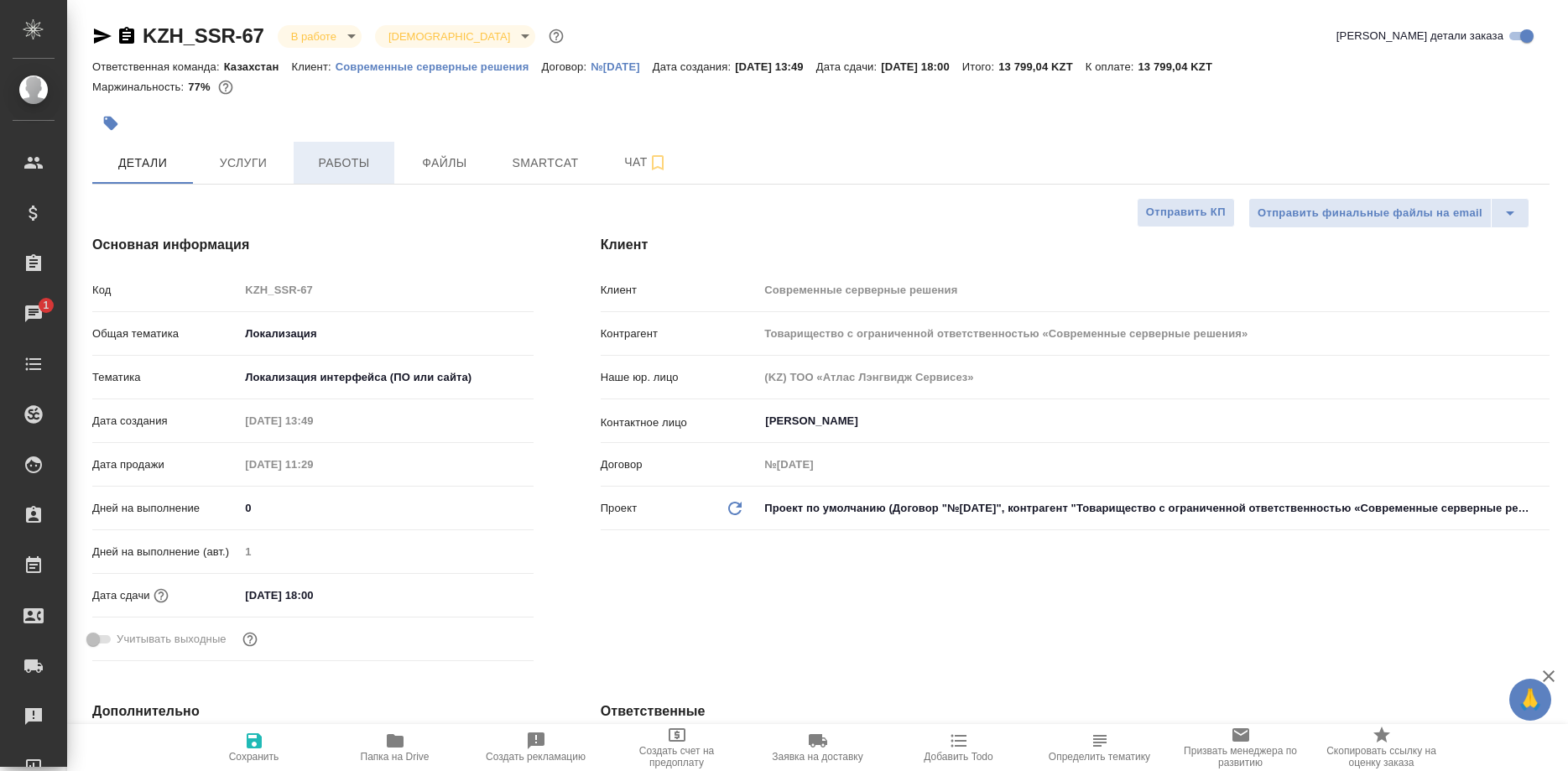
click at [359, 163] on span "Работы" at bounding box center [343, 163] width 80 height 21
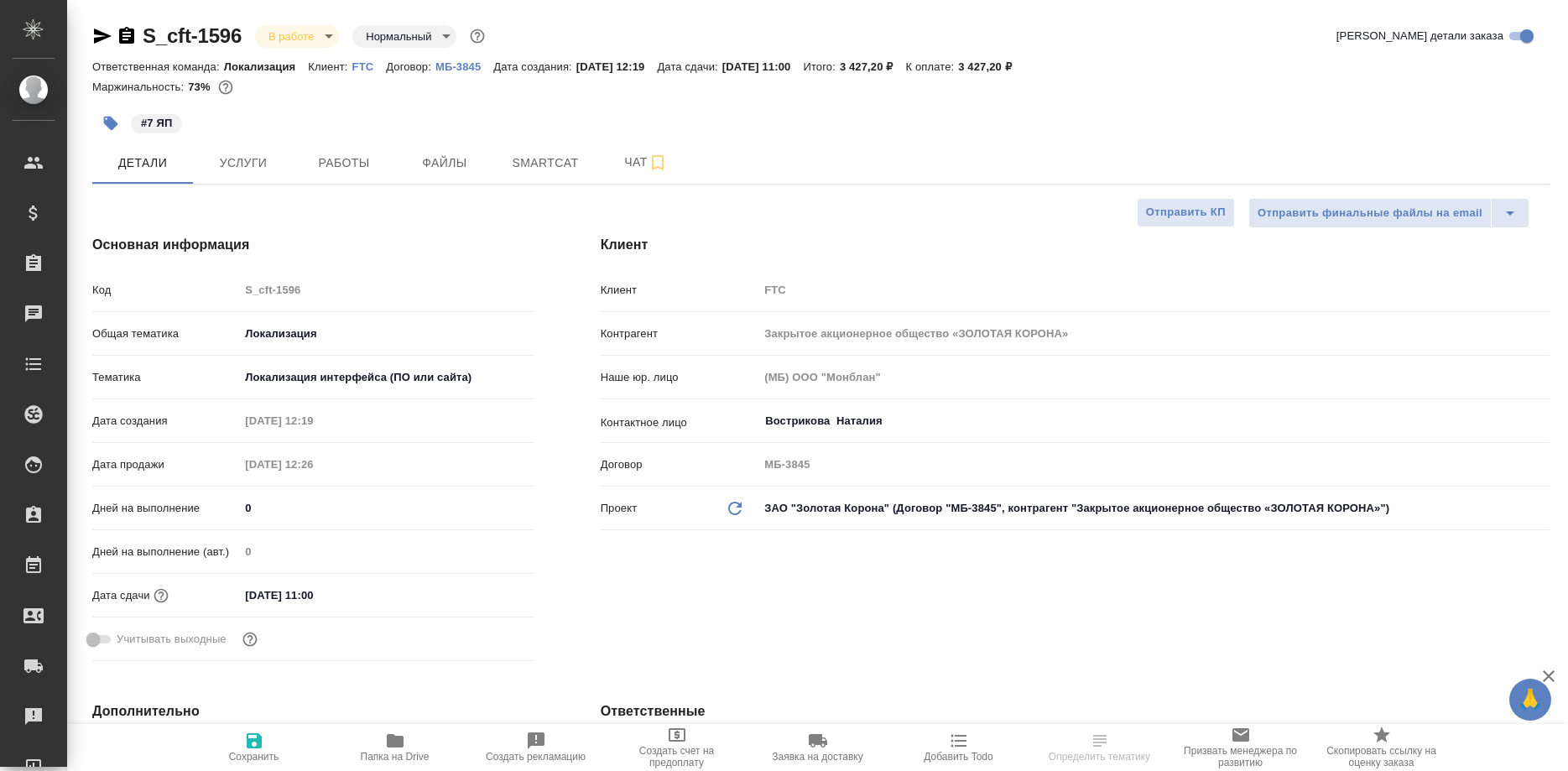
select select "RU"
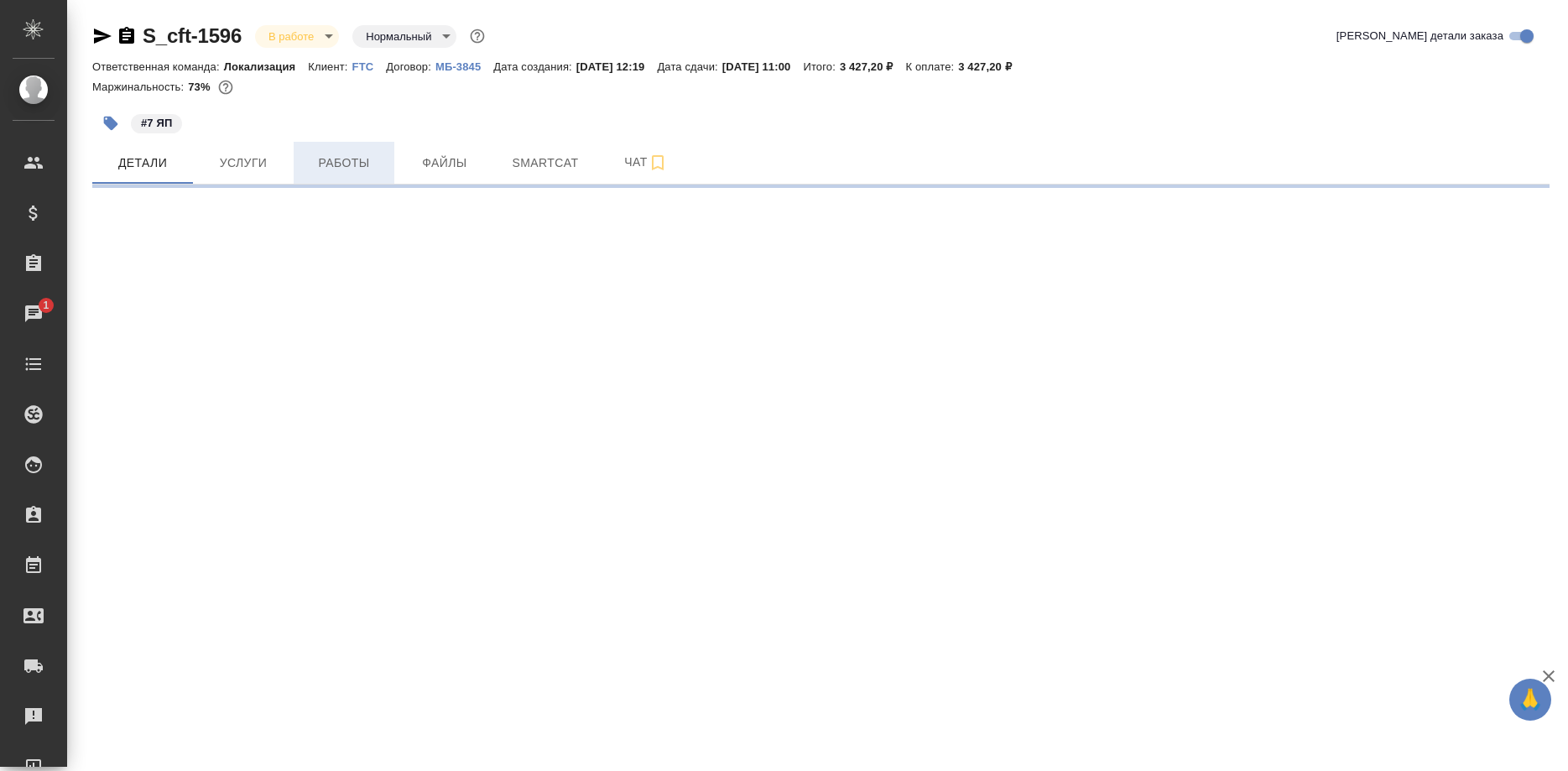
click at [330, 167] on span "Работы" at bounding box center [343, 163] width 80 height 21
select select "RU"
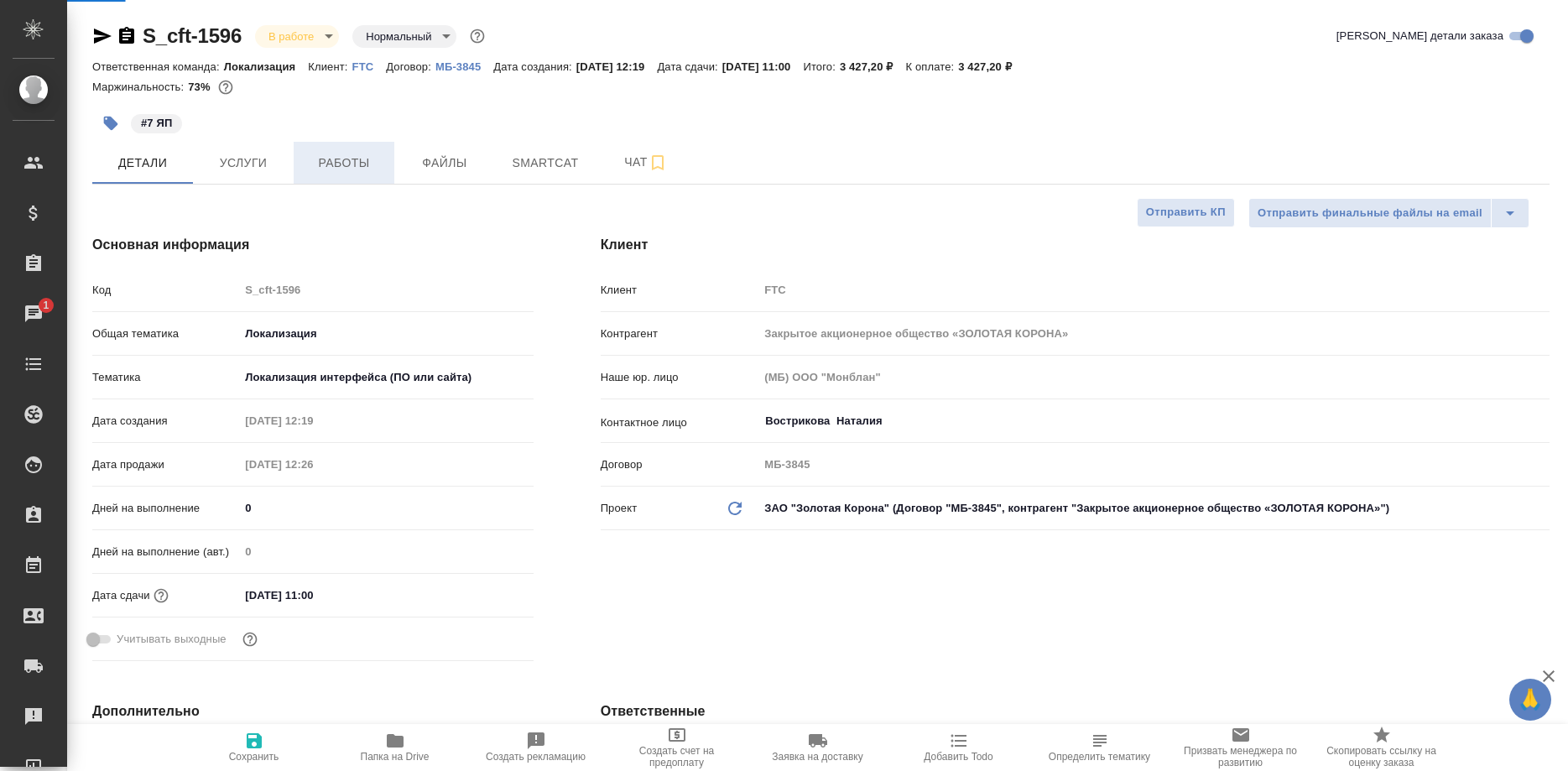
type textarea "x"
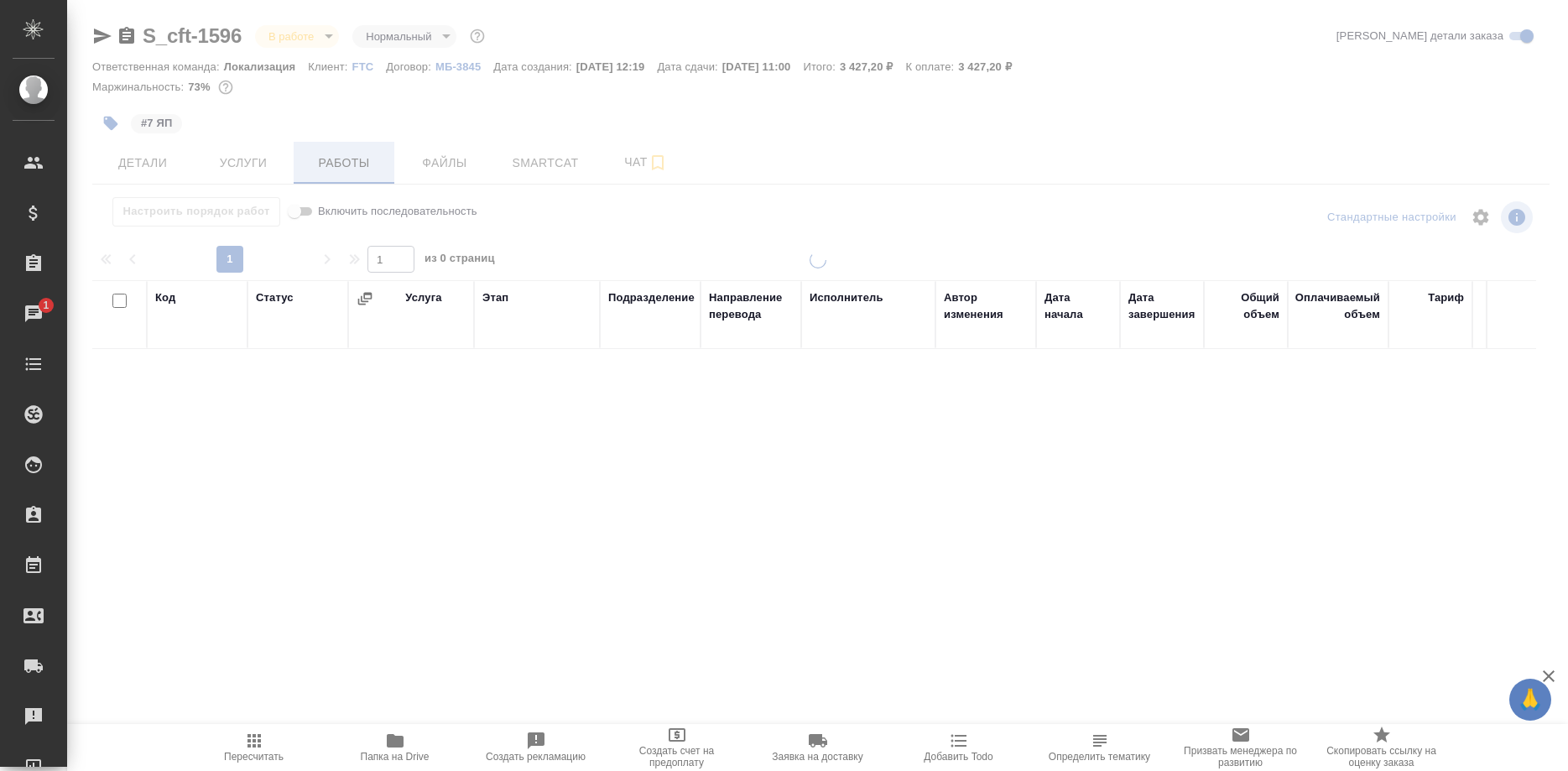
click at [330, 167] on div at bounding box center [817, 351] width 1501 height 701
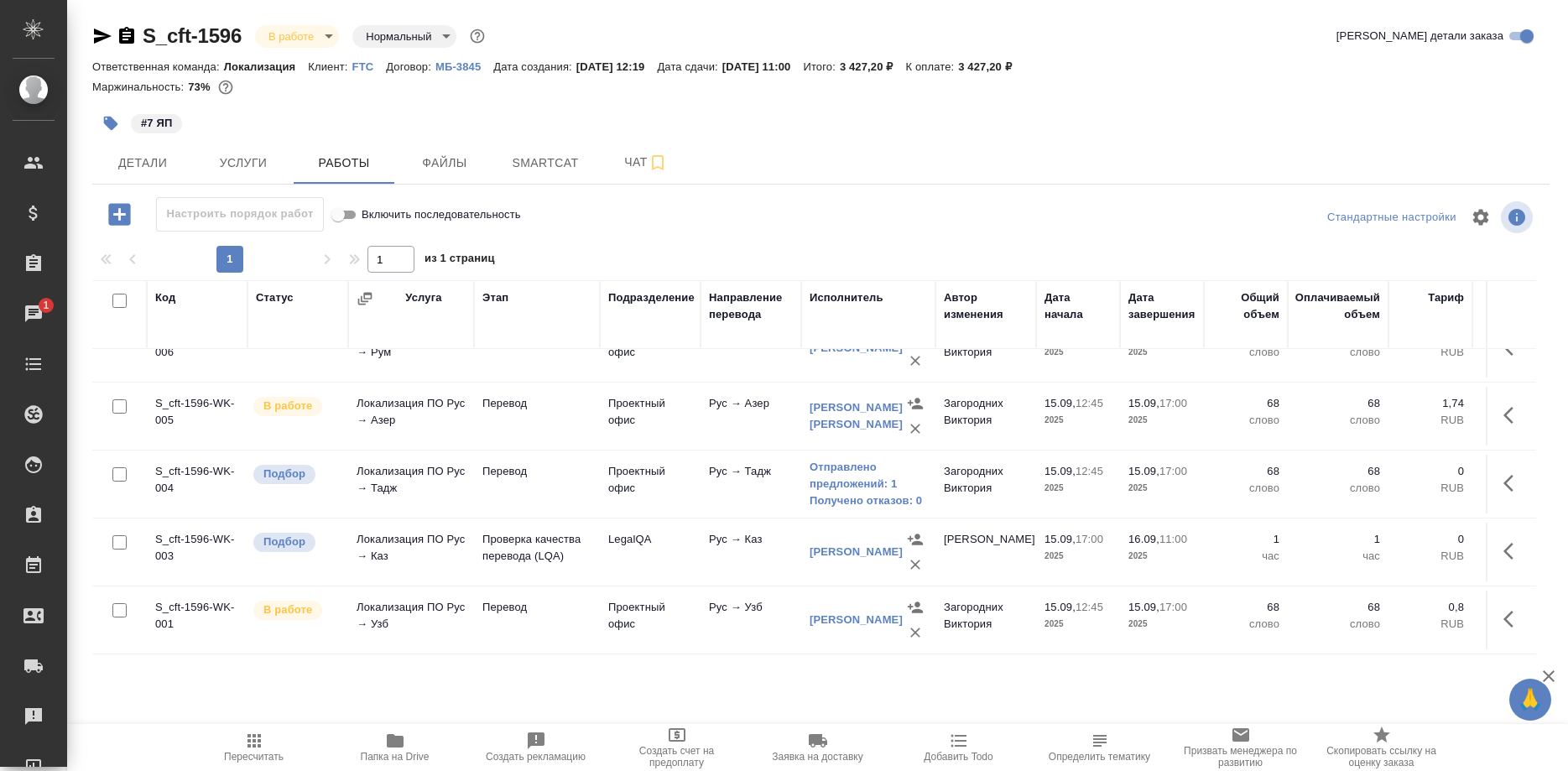
scroll to position [236, 0]
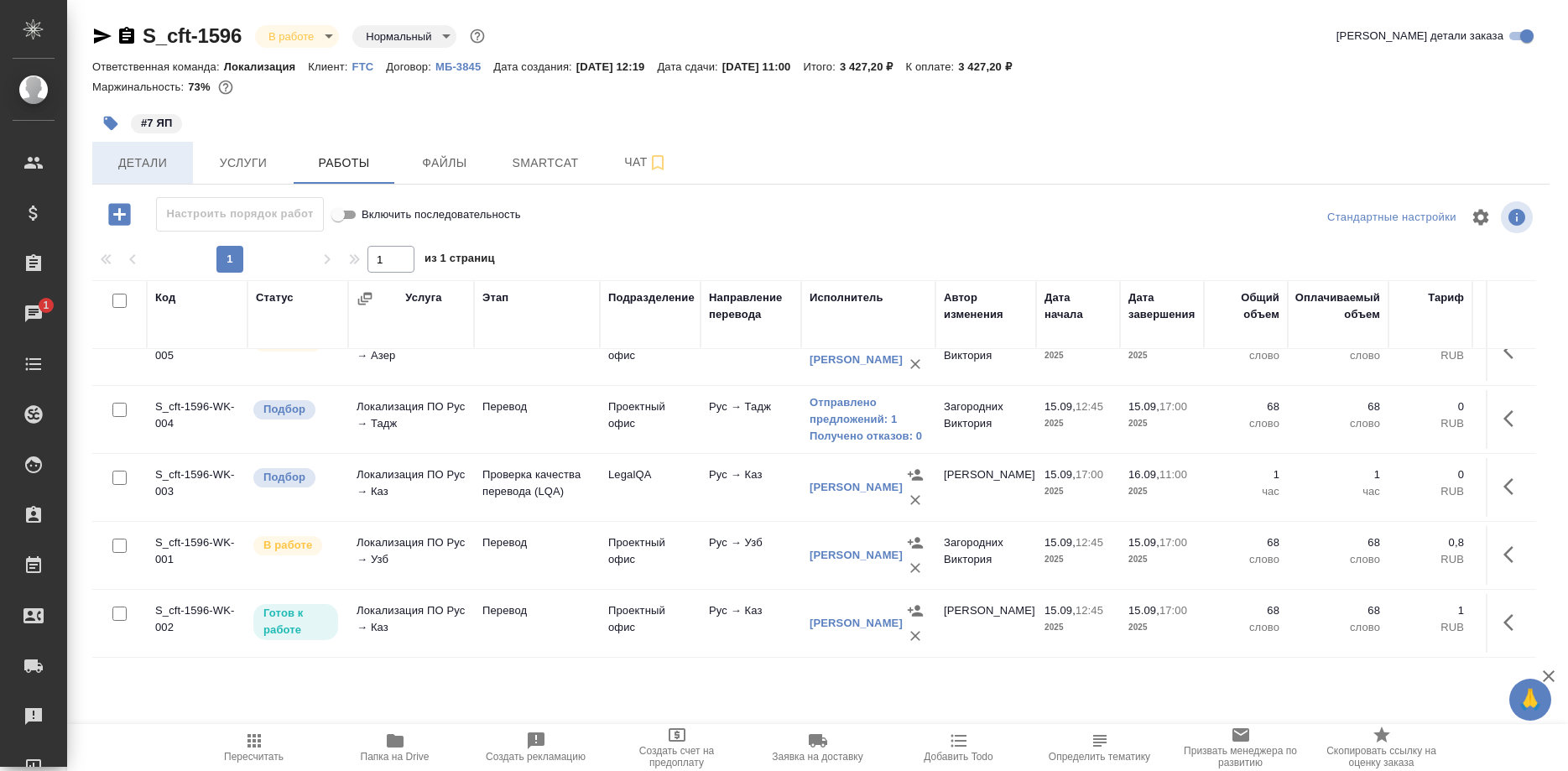
click at [132, 168] on span "Детали" at bounding box center [142, 163] width 80 height 21
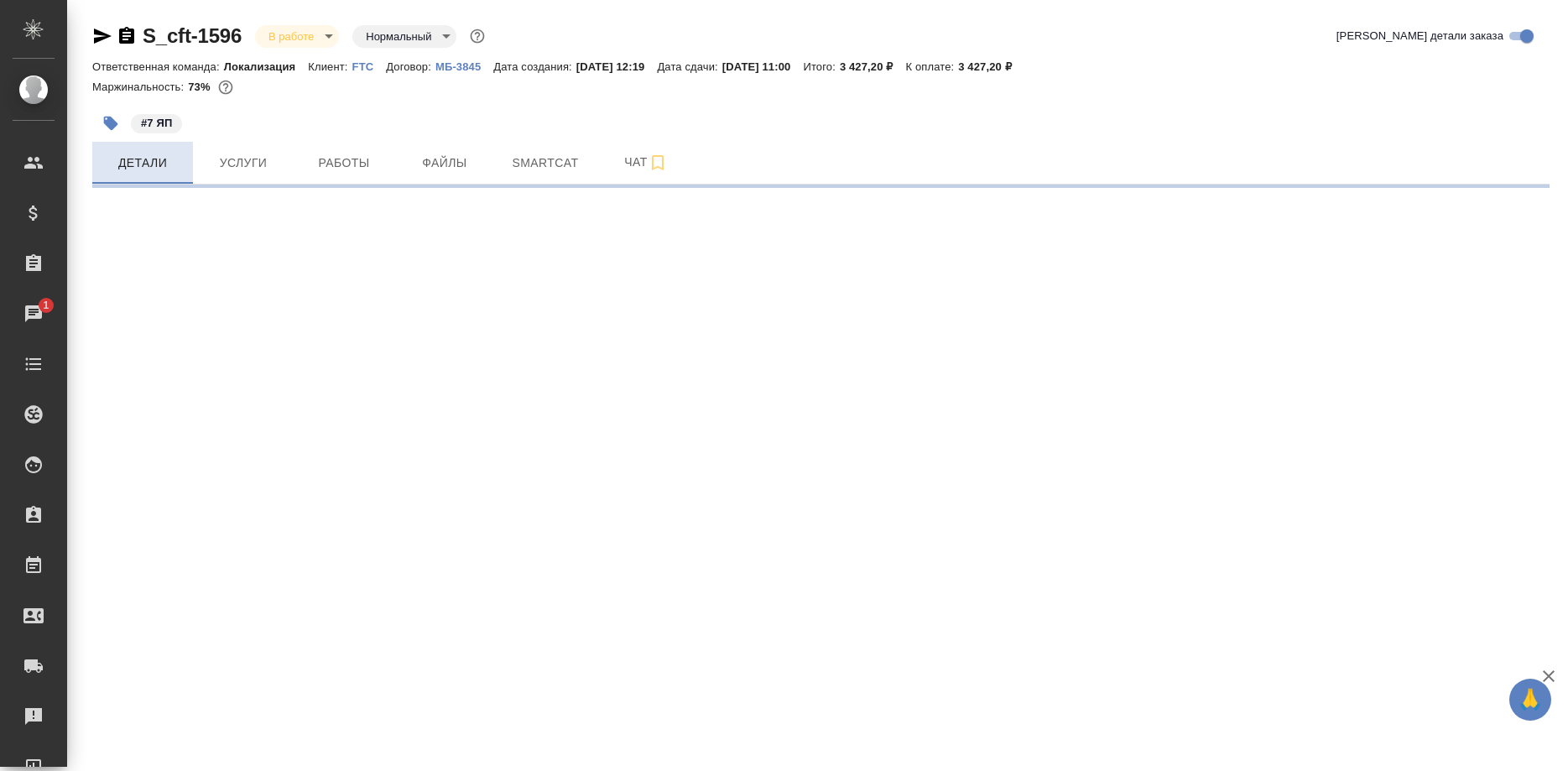
select select "RU"
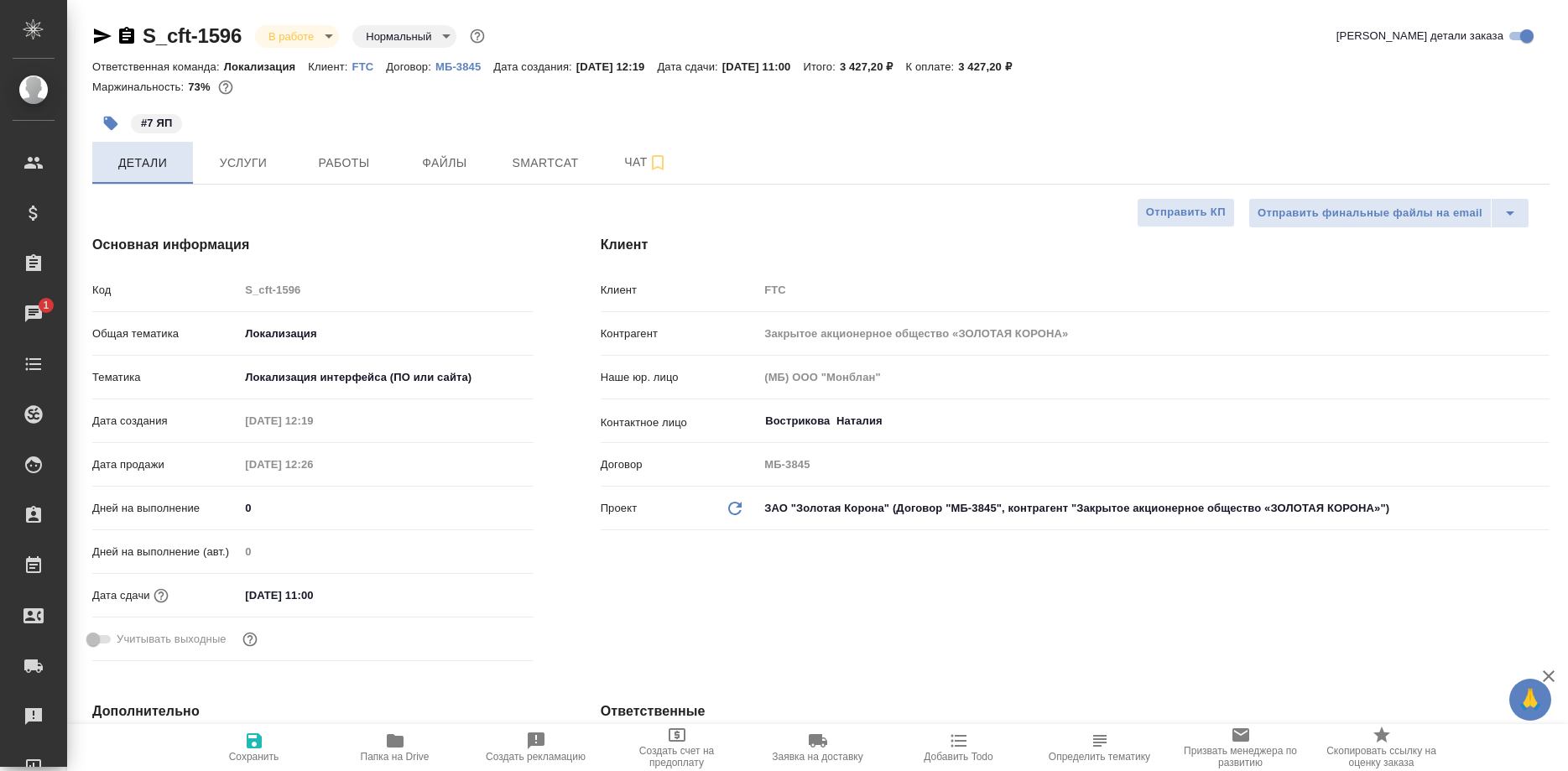
type textarea "x"
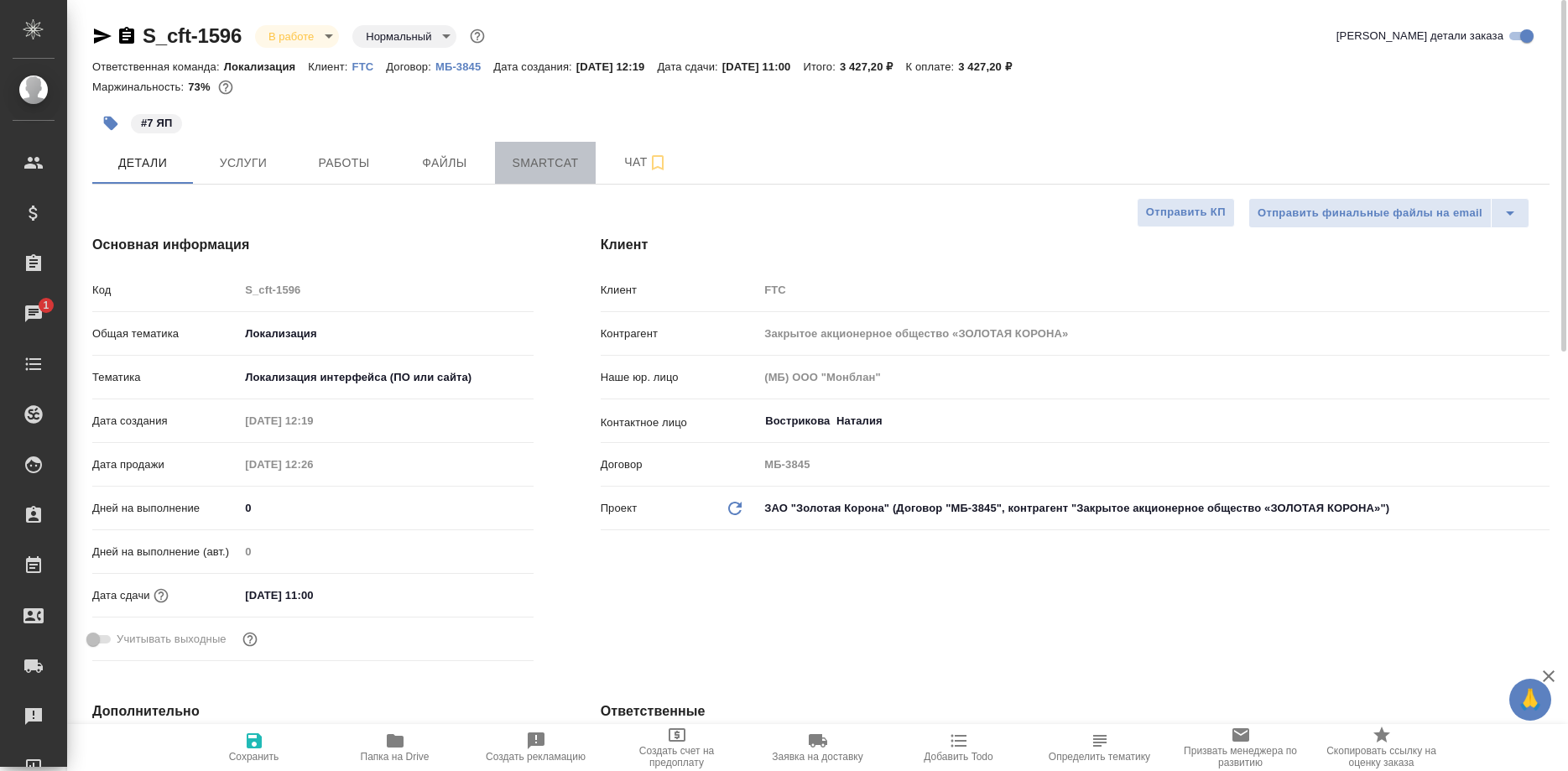
click at [530, 167] on span "Smartcat" at bounding box center [545, 163] width 80 height 21
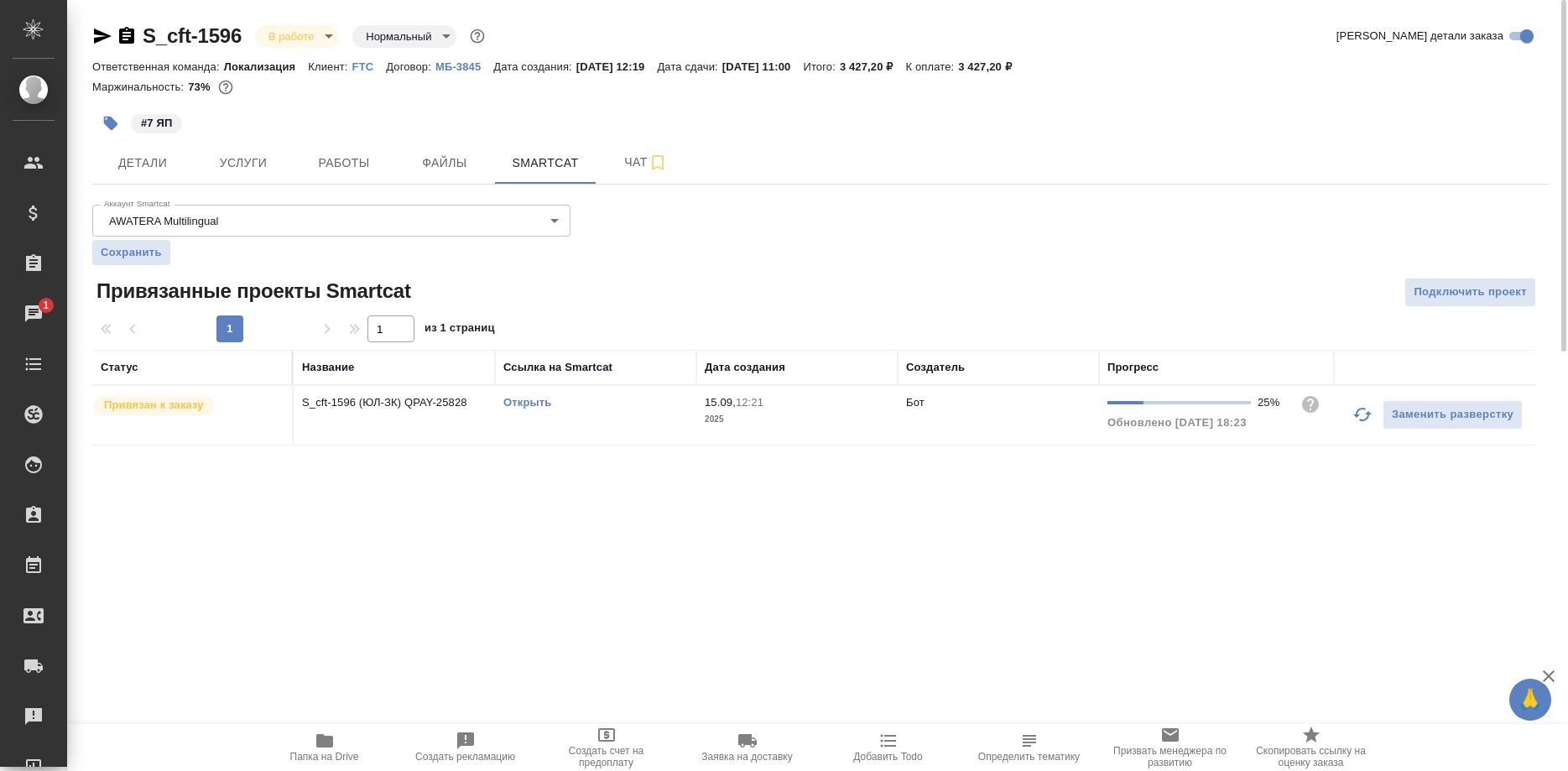
click at [512, 403] on link "Открыть" at bounding box center [527, 402] width 48 height 12
click at [517, 399] on link "Открыть" at bounding box center [527, 402] width 48 height 12
